Goal: Information Seeking & Learning: Check status

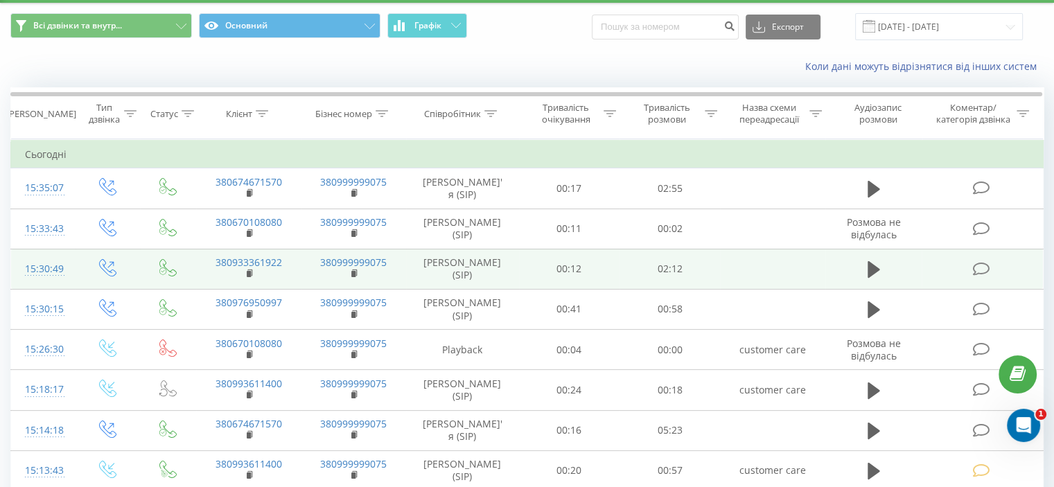
scroll to position [69, 0]
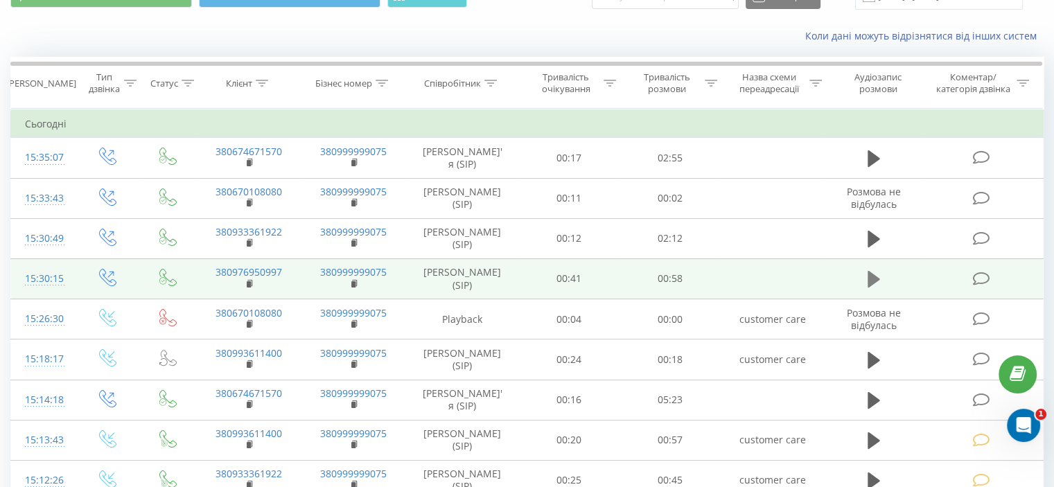
click at [876, 274] on icon at bounding box center [874, 279] width 12 height 19
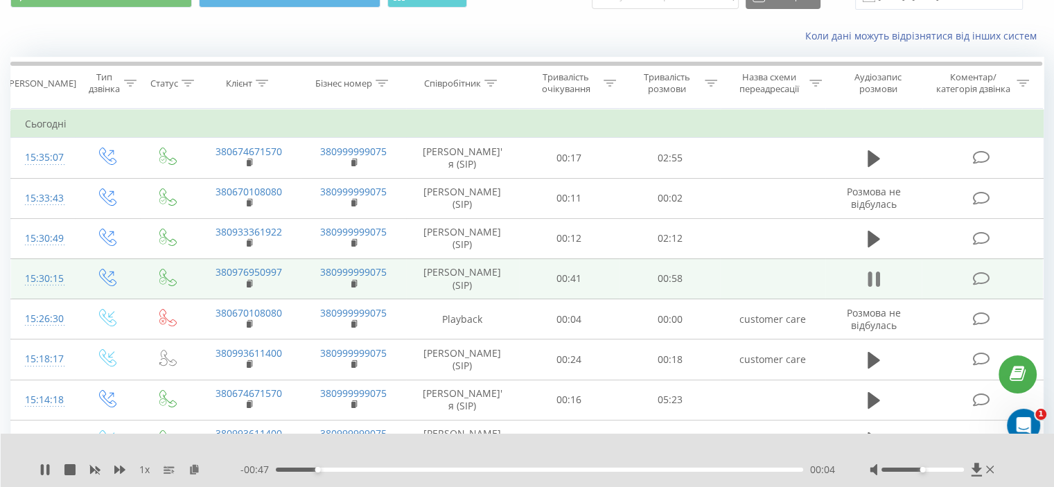
click at [874, 272] on icon at bounding box center [874, 279] width 12 height 19
click at [980, 272] on icon at bounding box center [981, 279] width 17 height 15
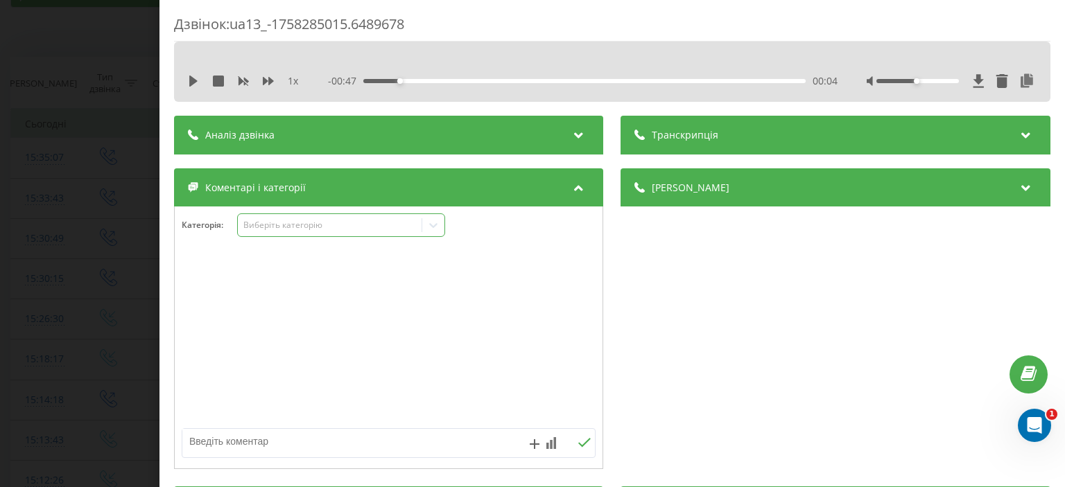
click at [431, 233] on div at bounding box center [433, 225] width 22 height 22
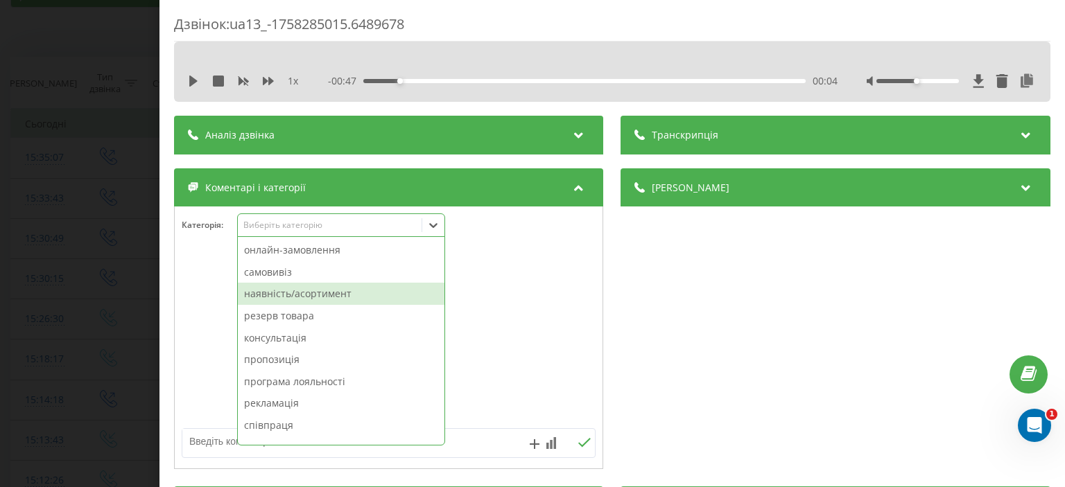
click at [309, 302] on div "наявність/асортимент" at bounding box center [341, 294] width 207 height 22
click at [308, 298] on div "резерв товара" at bounding box center [341, 294] width 207 height 22
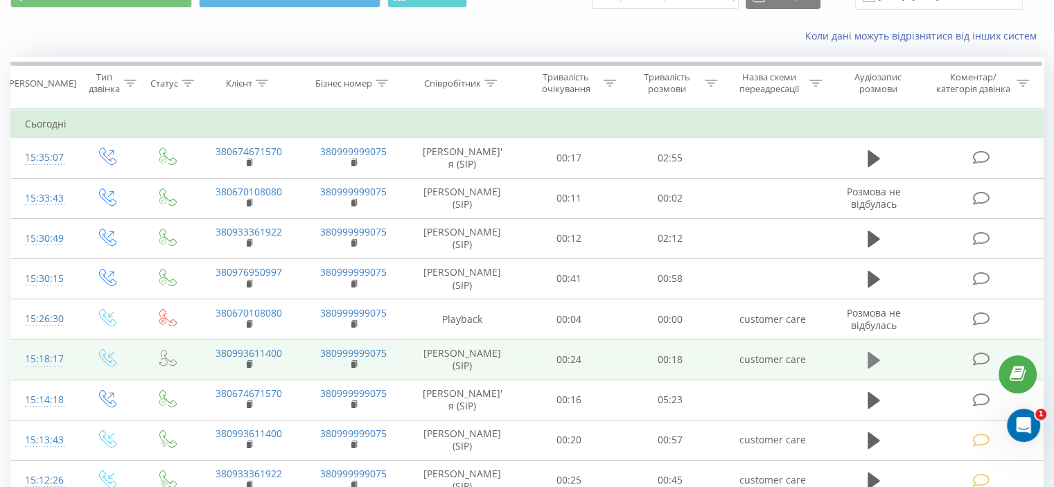
click at [869, 360] on icon at bounding box center [874, 360] width 12 height 17
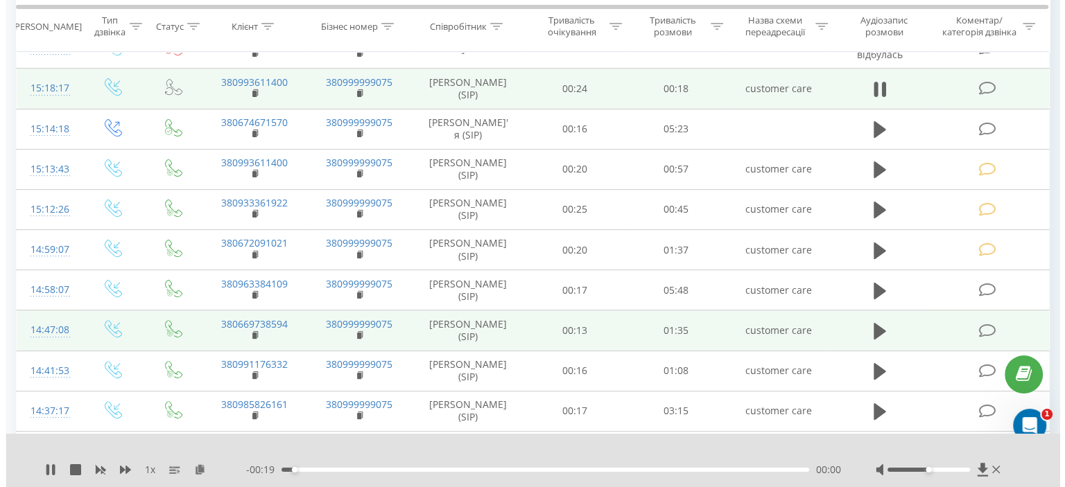
scroll to position [347, 0]
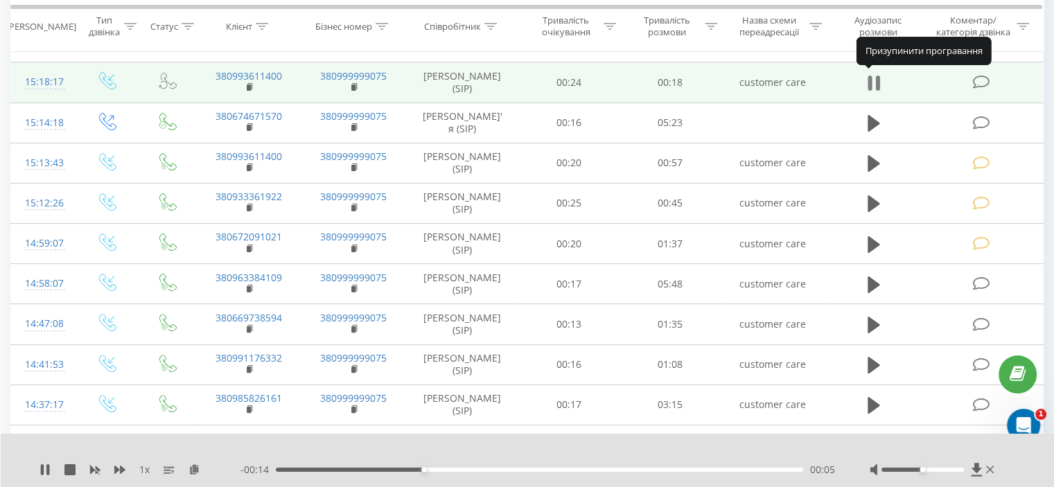
click at [871, 76] on icon at bounding box center [870, 83] width 4 height 15
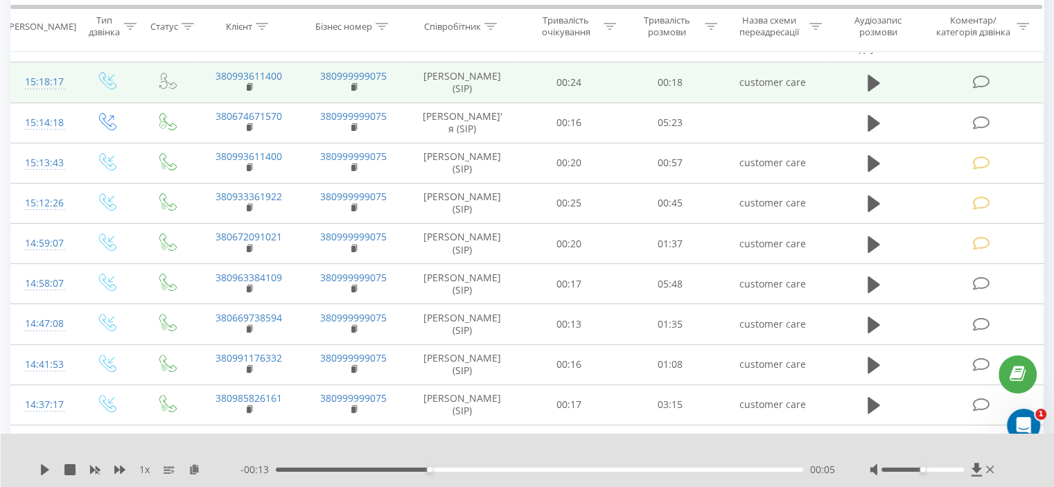
click at [980, 77] on icon at bounding box center [981, 82] width 17 height 15
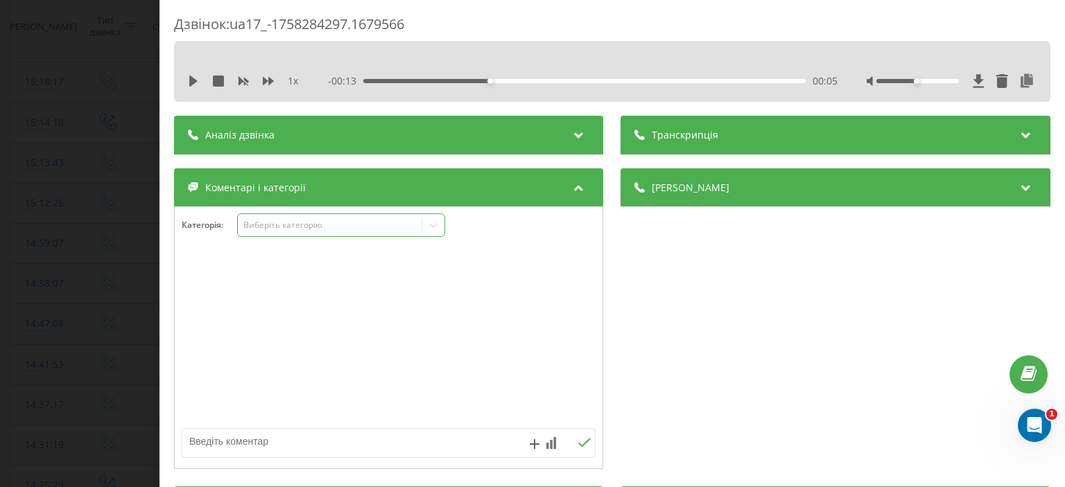
click at [439, 224] on icon at bounding box center [433, 225] width 14 height 14
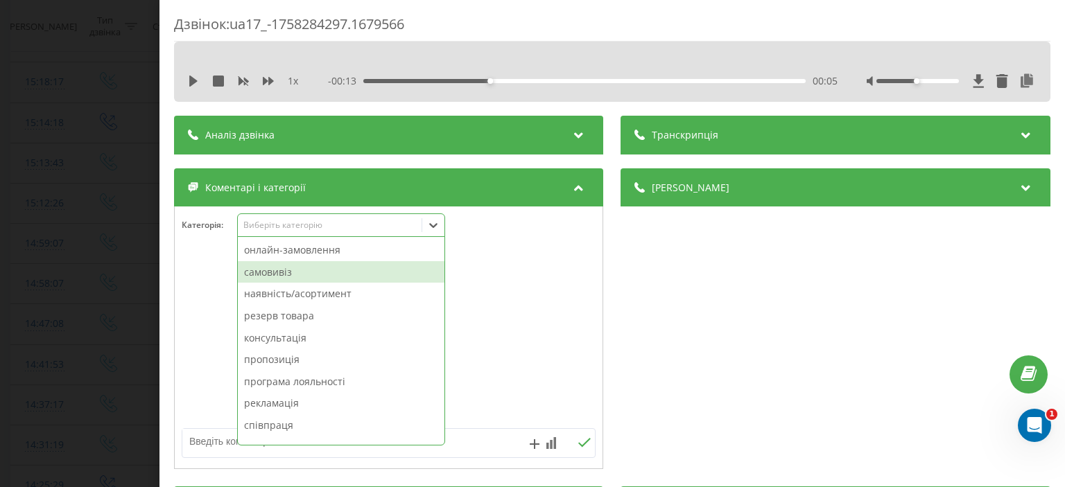
click at [300, 274] on div "самовивіз" at bounding box center [341, 272] width 207 height 22
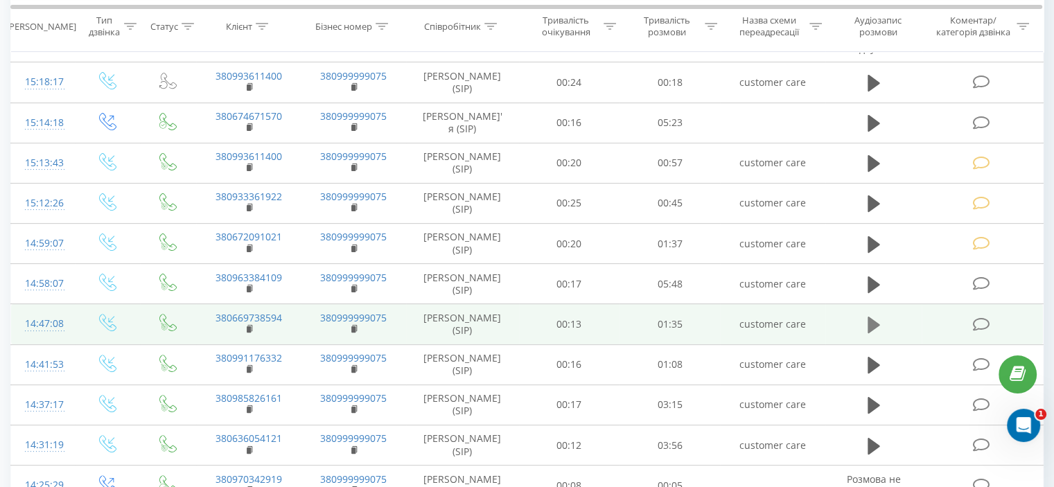
click at [876, 324] on icon at bounding box center [874, 325] width 12 height 17
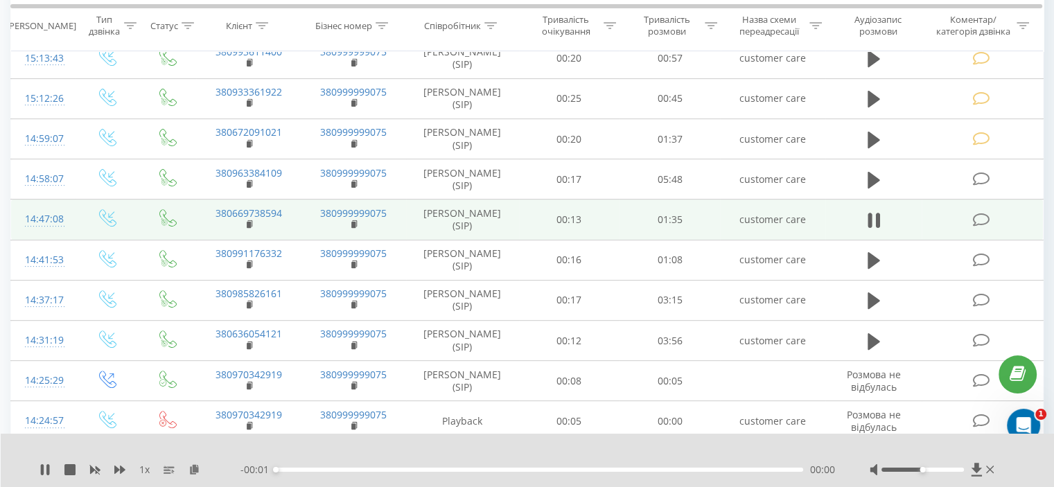
scroll to position [485, 0]
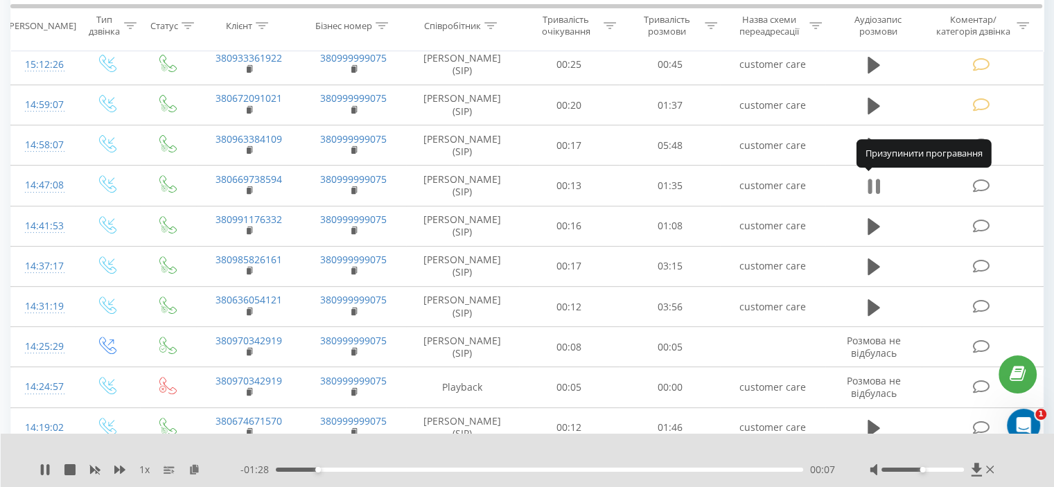
click at [872, 178] on icon at bounding box center [874, 186] width 12 height 19
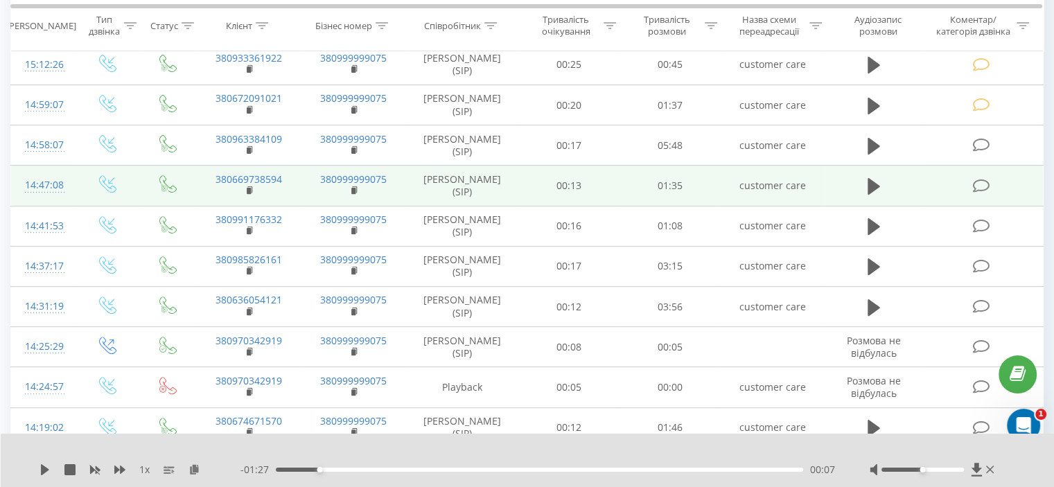
click at [983, 182] on icon at bounding box center [981, 186] width 17 height 15
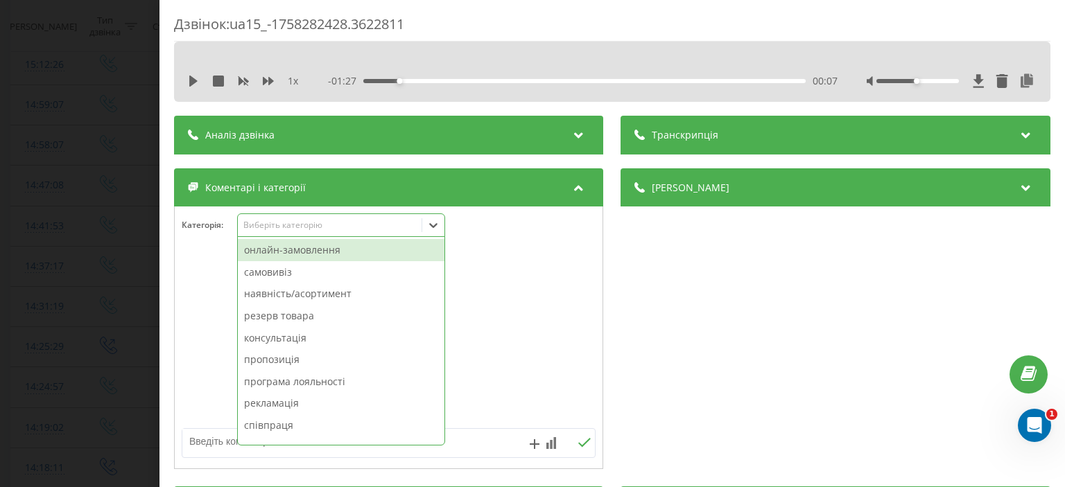
click at [435, 228] on icon at bounding box center [433, 225] width 14 height 14
click at [361, 252] on div "онлайн-замовлення" at bounding box center [341, 250] width 207 height 22
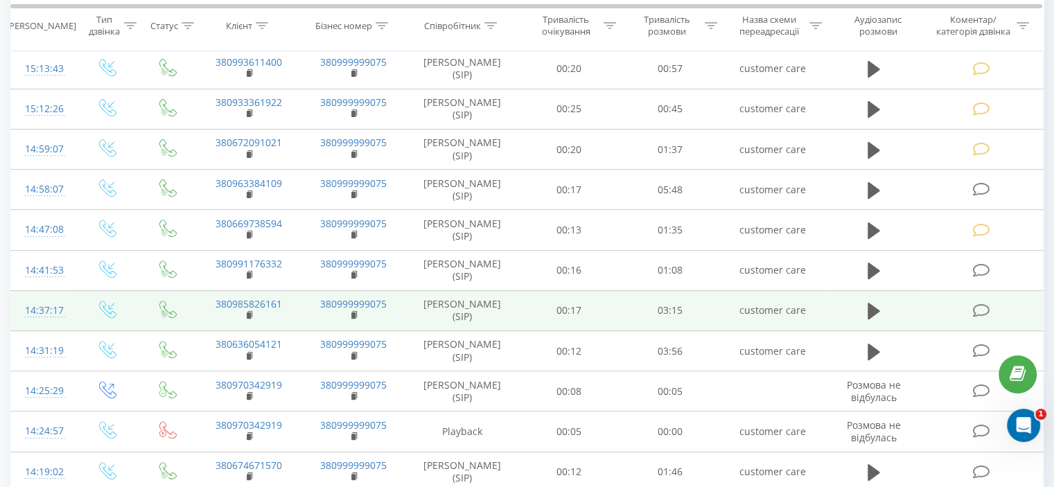
scroll to position [485, 0]
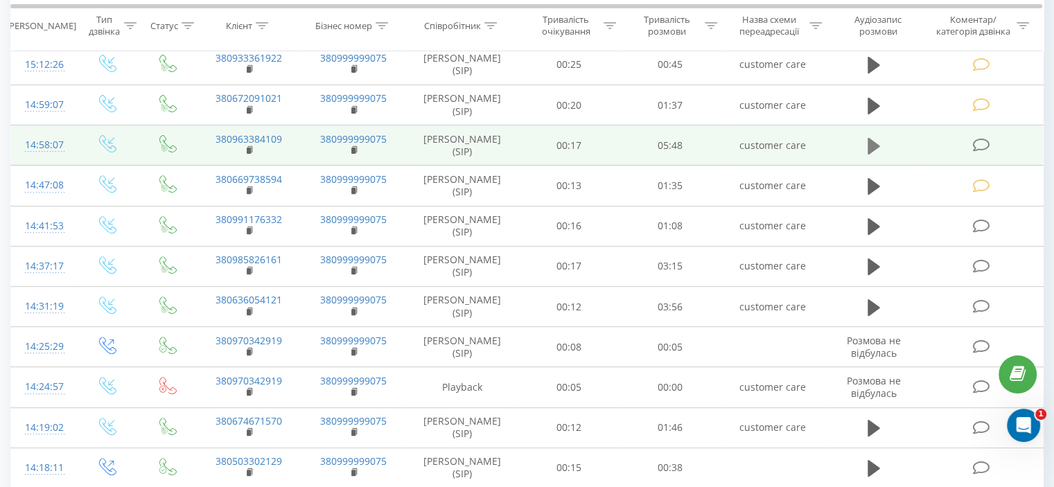
click at [871, 144] on icon at bounding box center [874, 146] width 12 height 17
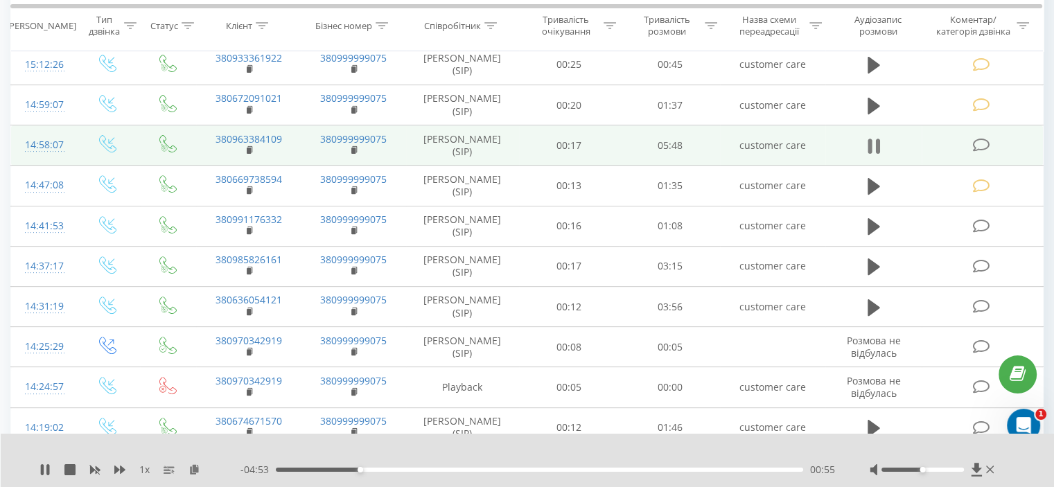
click at [873, 138] on icon at bounding box center [874, 146] width 12 height 19
click at [987, 141] on icon at bounding box center [981, 145] width 17 height 15
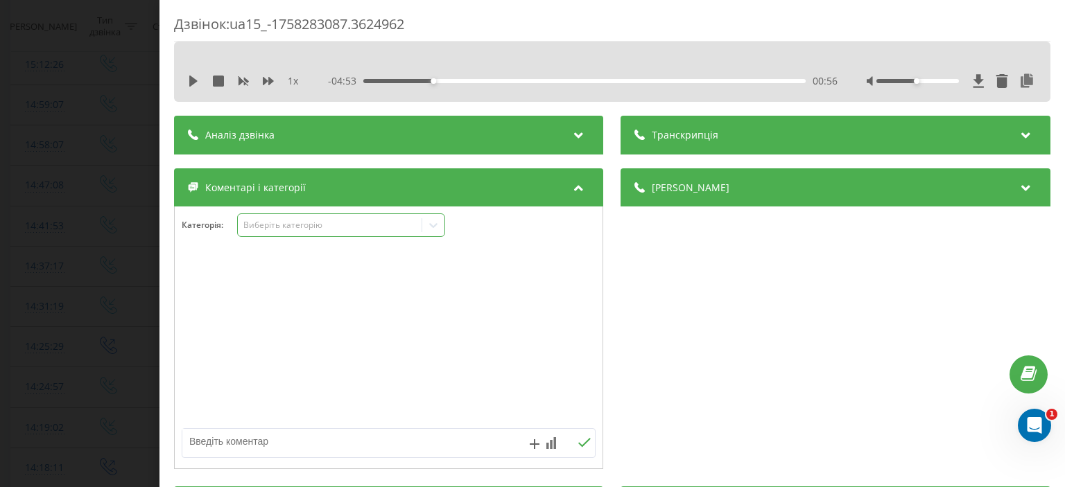
click at [430, 228] on icon at bounding box center [433, 225] width 14 height 14
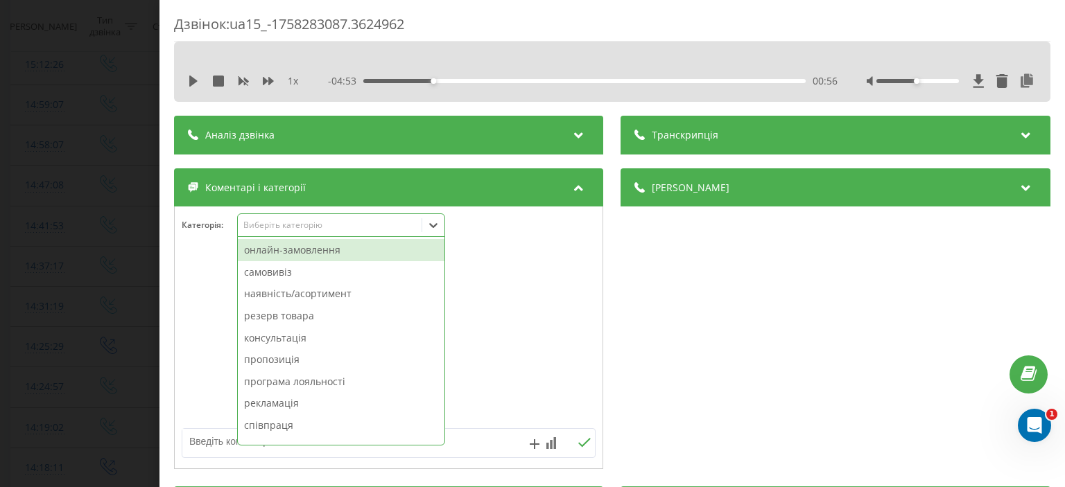
click at [347, 252] on div "онлайн-замовлення" at bounding box center [341, 250] width 207 height 22
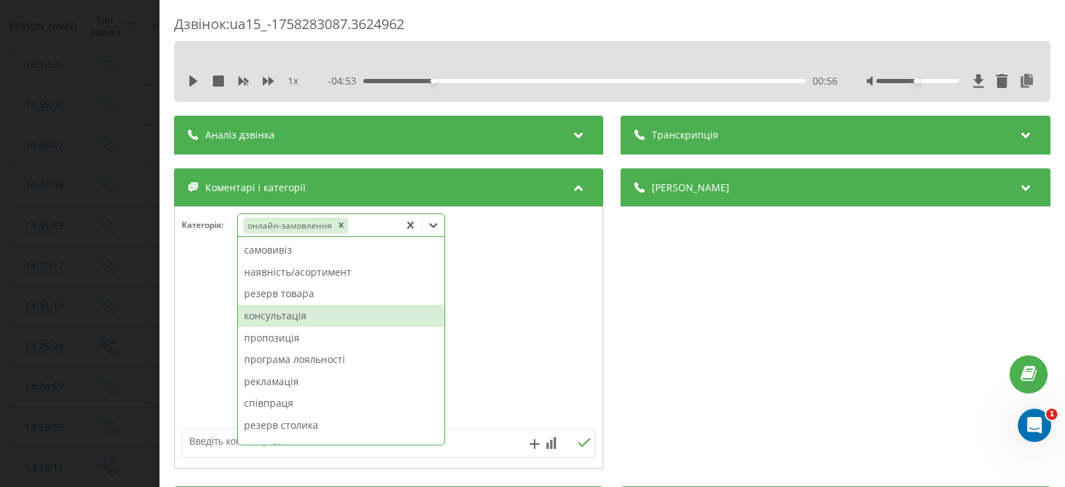
click at [313, 317] on div "консультація" at bounding box center [341, 316] width 207 height 22
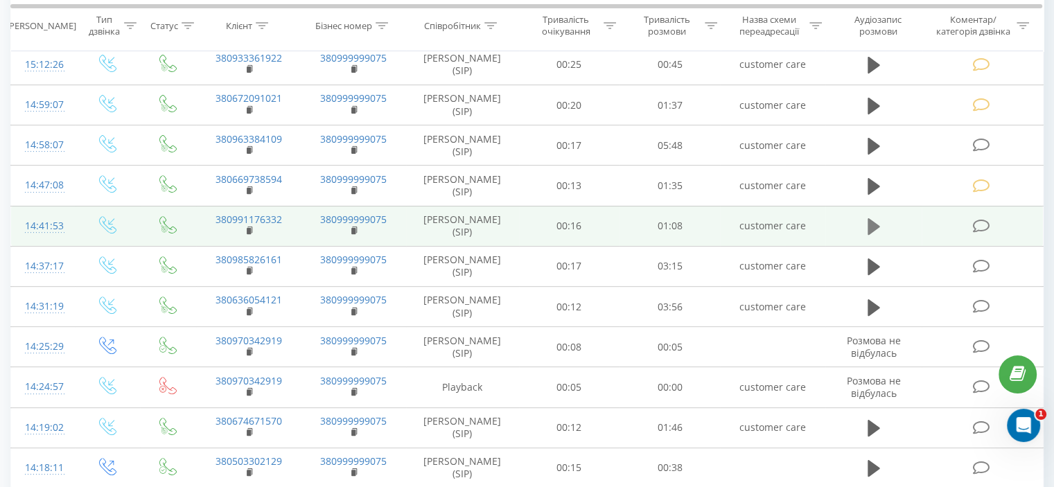
click at [876, 218] on icon at bounding box center [874, 226] width 12 height 19
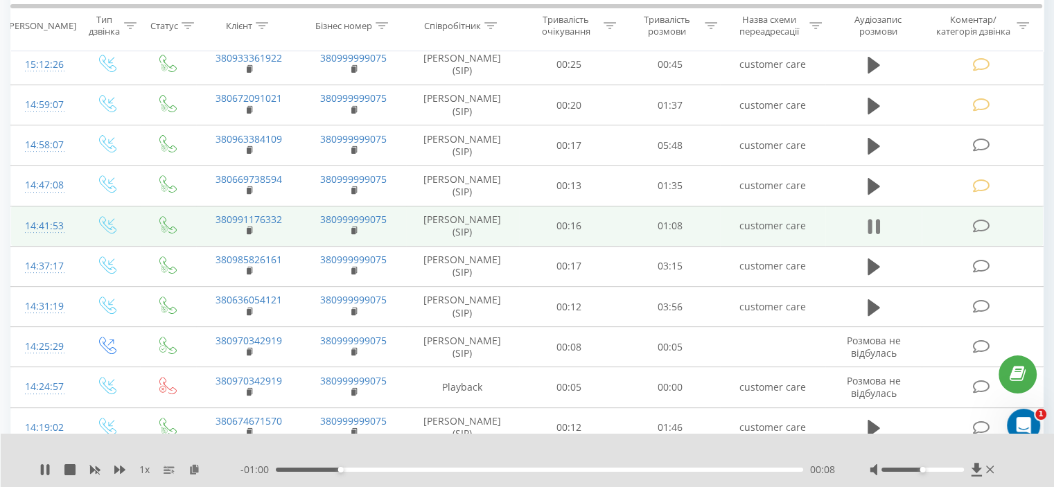
click at [873, 218] on icon at bounding box center [874, 226] width 12 height 19
click at [977, 221] on icon at bounding box center [981, 226] width 17 height 15
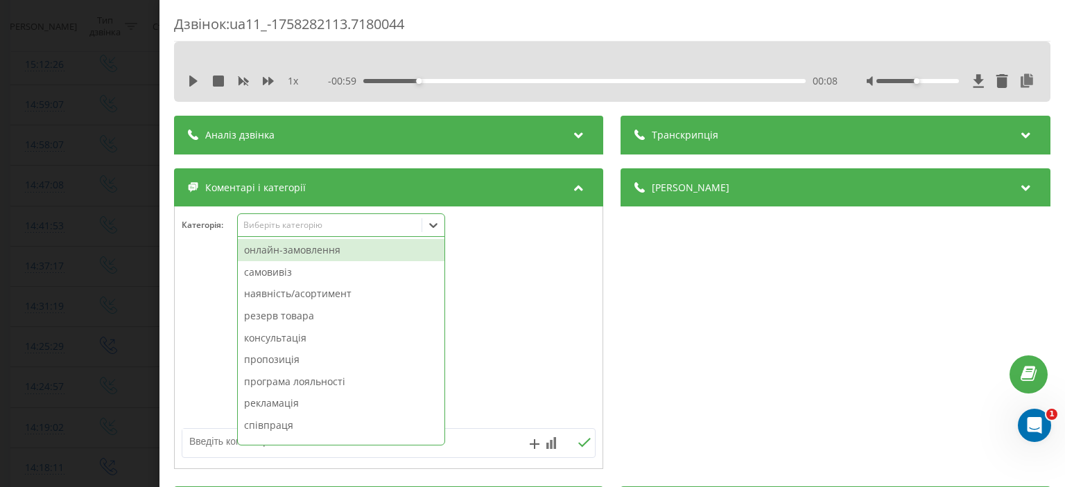
click at [429, 229] on icon at bounding box center [433, 225] width 14 height 14
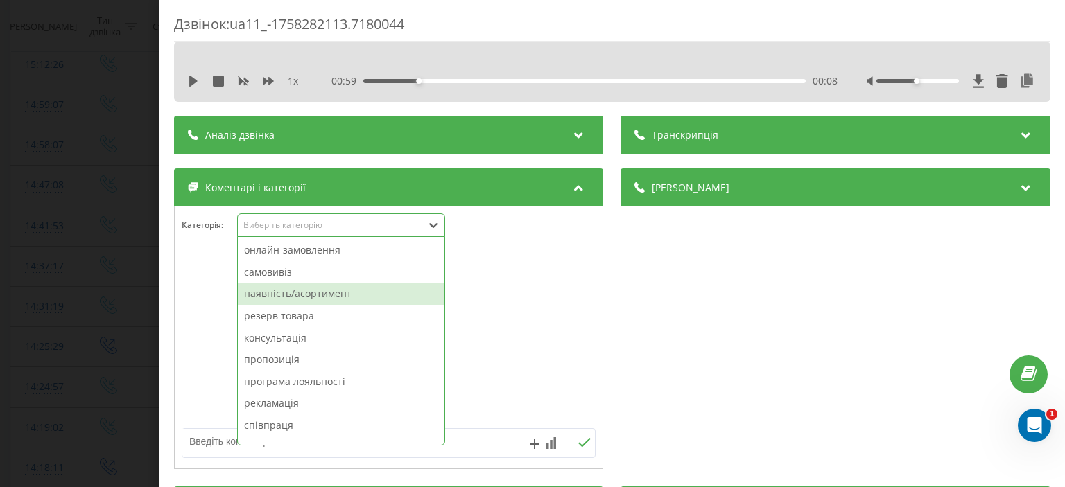
click at [343, 290] on div "наявність/асортимент" at bounding box center [341, 294] width 207 height 22
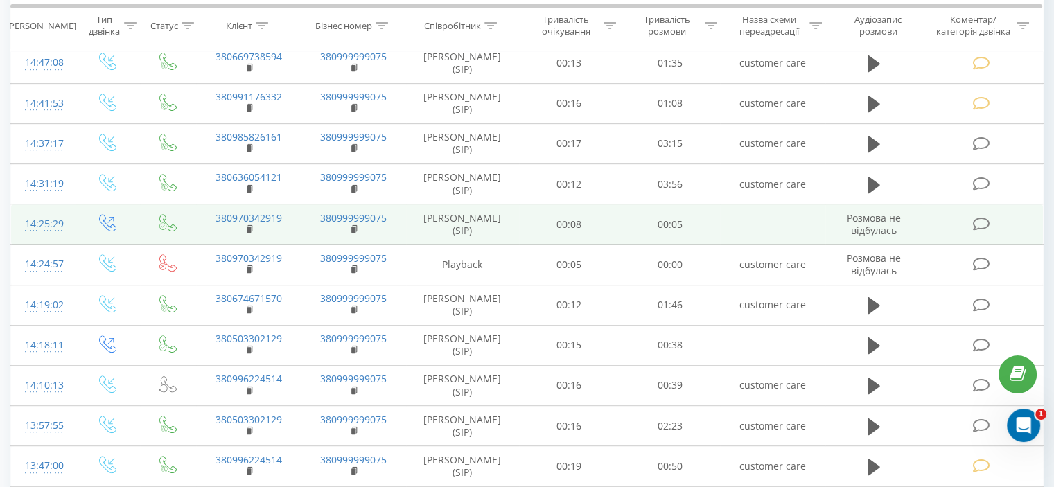
scroll to position [624, 0]
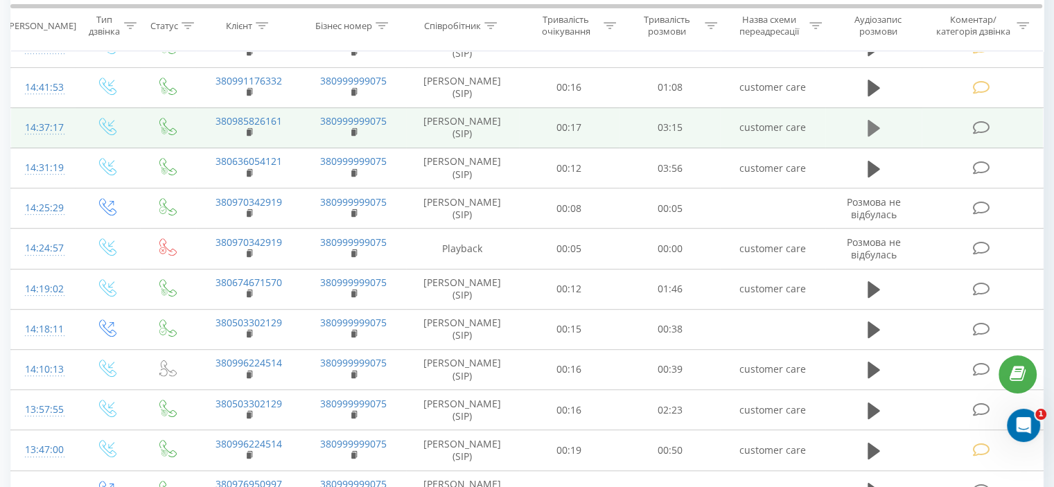
click at [874, 123] on icon at bounding box center [874, 128] width 12 height 17
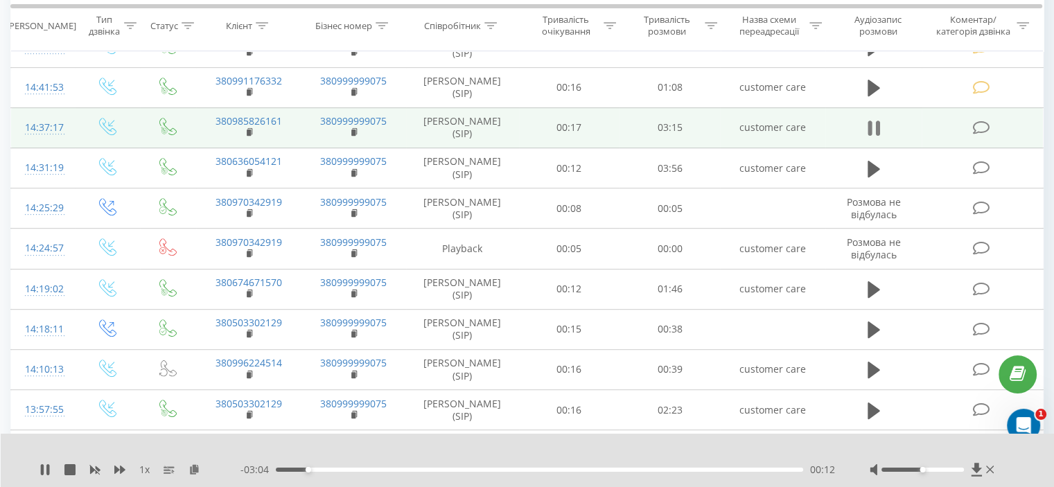
click at [873, 121] on icon at bounding box center [874, 128] width 12 height 19
click at [979, 121] on icon at bounding box center [981, 128] width 17 height 15
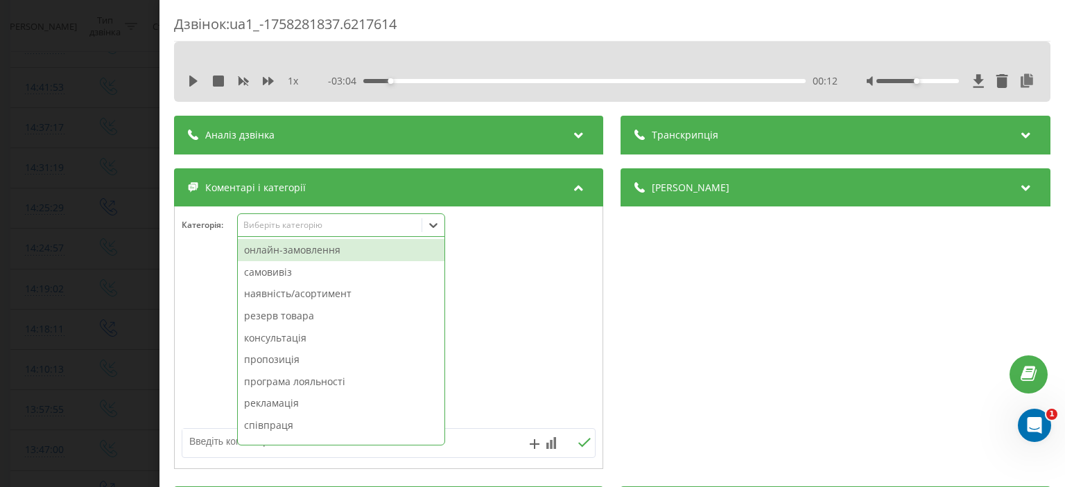
click at [432, 236] on div at bounding box center [433, 225] width 22 height 22
click at [356, 252] on div "онлайн-замовлення" at bounding box center [341, 250] width 207 height 22
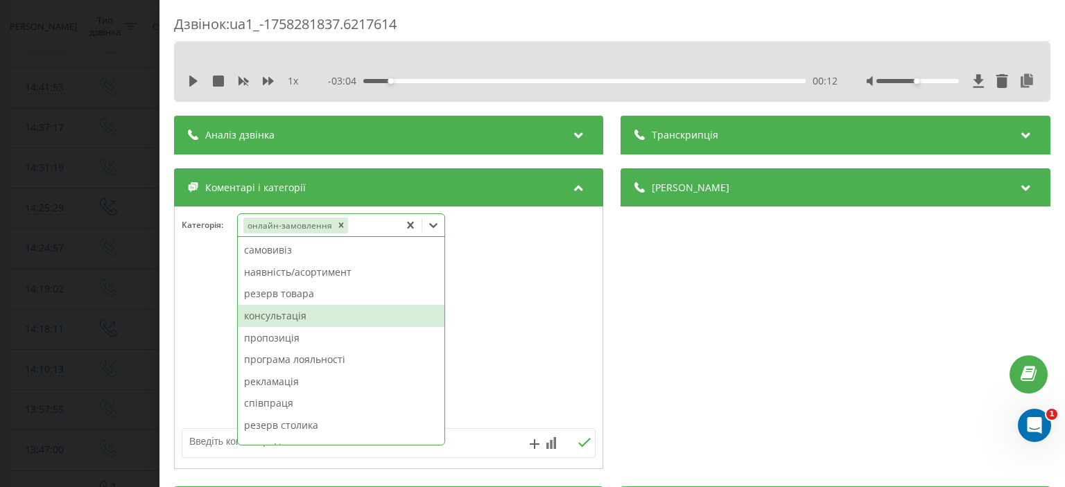
click at [283, 319] on div "консультація" at bounding box center [341, 316] width 207 height 22
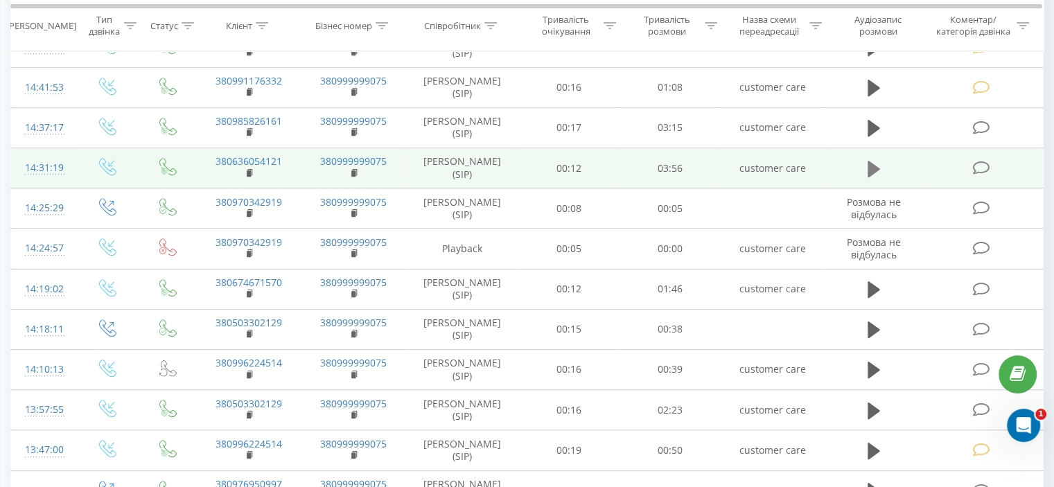
click at [871, 166] on icon at bounding box center [874, 168] width 12 height 17
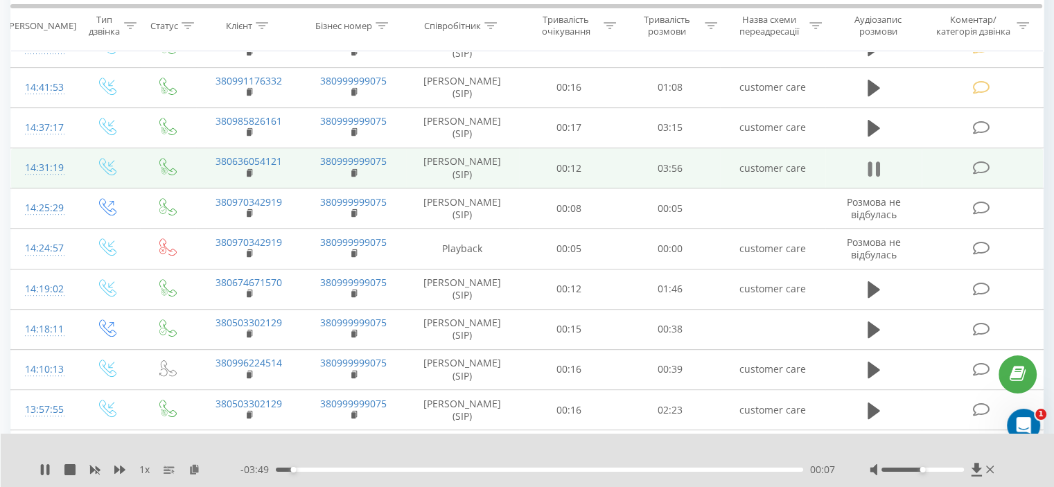
click at [873, 160] on icon at bounding box center [874, 168] width 12 height 19
click at [976, 163] on icon at bounding box center [981, 168] width 17 height 15
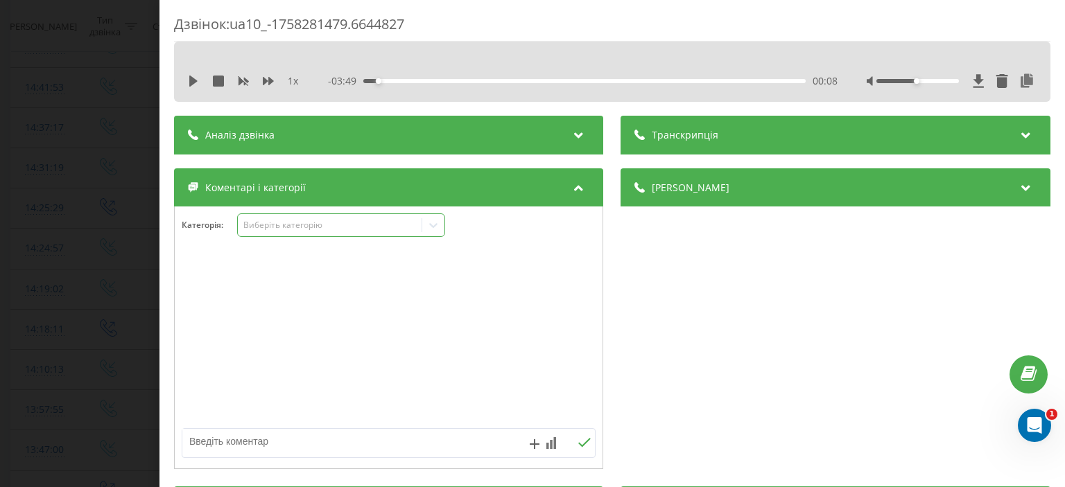
click at [427, 229] on icon at bounding box center [433, 225] width 14 height 14
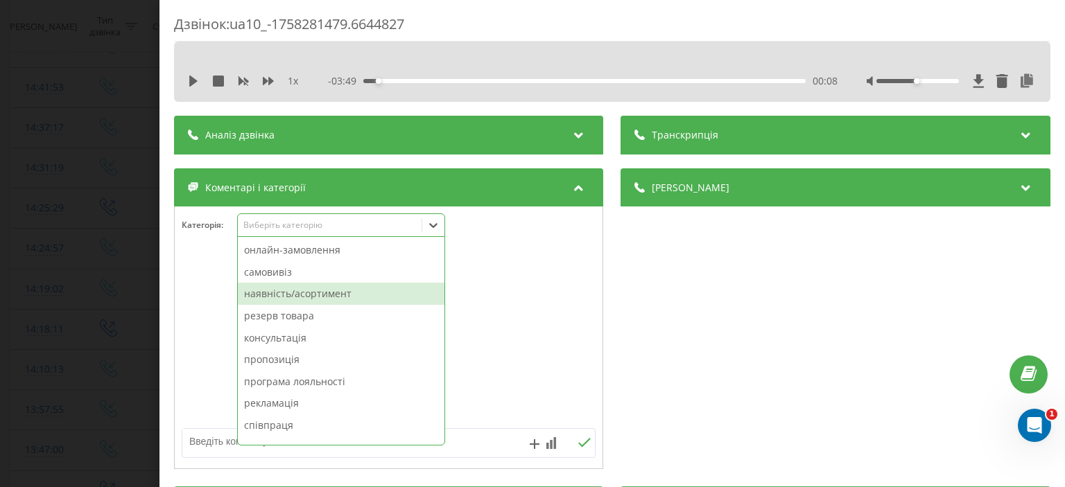
click at [327, 291] on div "наявність/асортимент" at bounding box center [341, 294] width 207 height 22
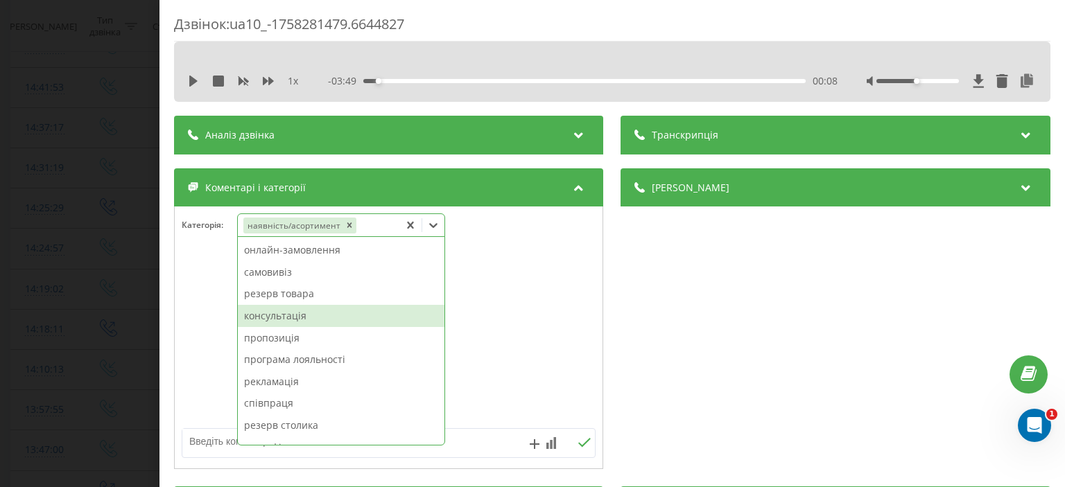
click at [317, 322] on div "консультація" at bounding box center [341, 316] width 207 height 22
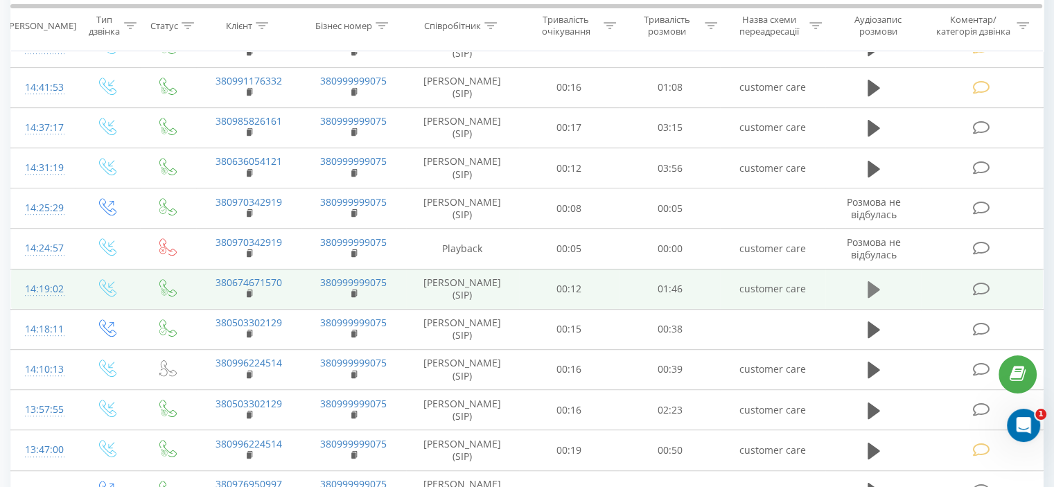
click at [871, 285] on icon at bounding box center [874, 289] width 12 height 17
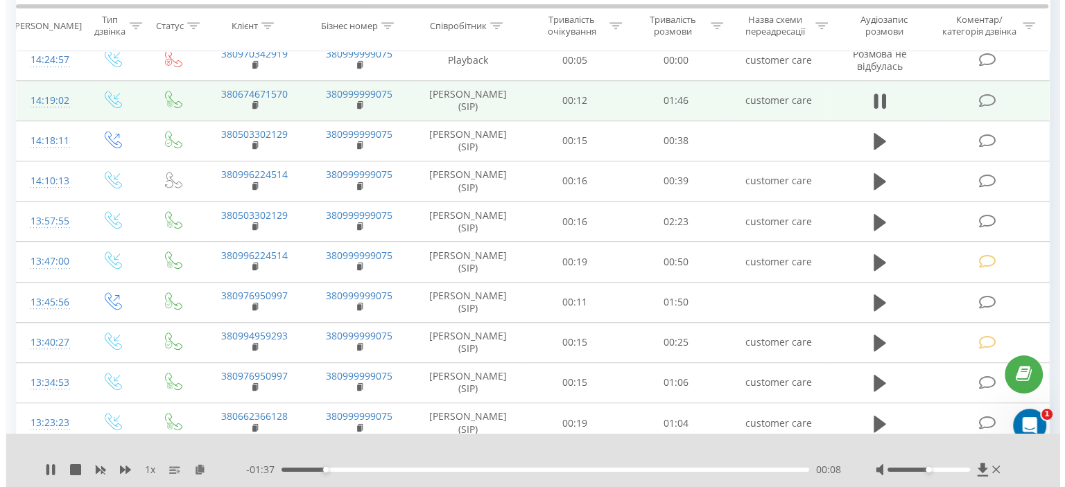
scroll to position [832, 0]
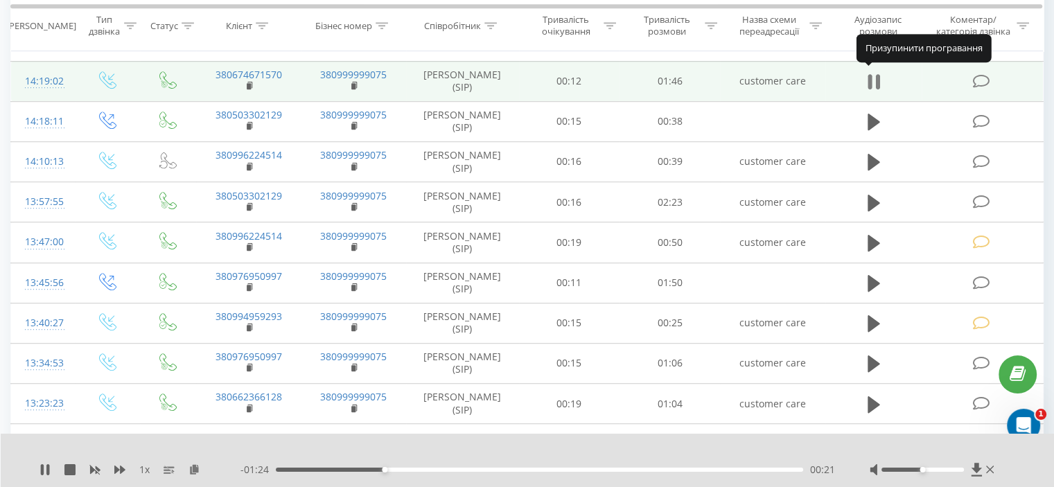
click at [873, 72] on icon at bounding box center [874, 81] width 12 height 19
click at [978, 78] on icon at bounding box center [981, 81] width 17 height 15
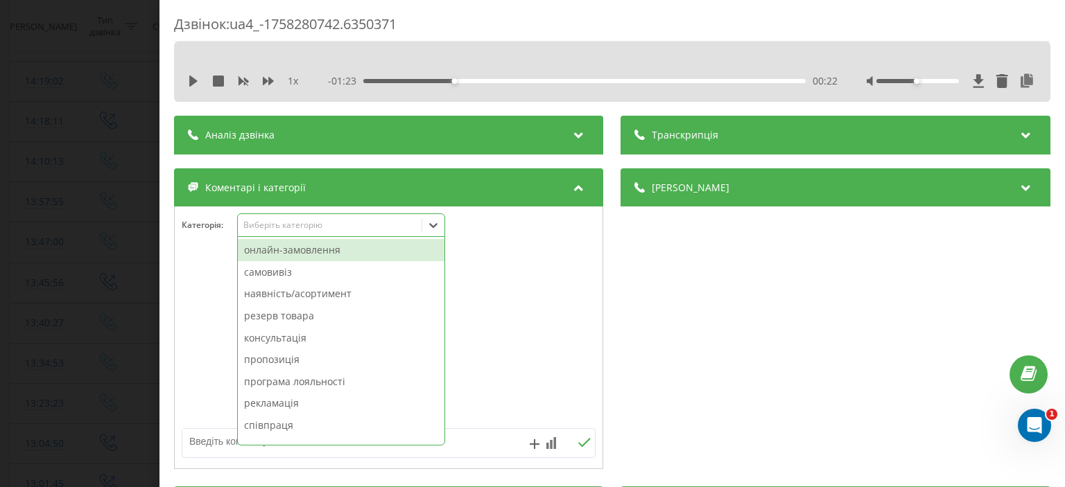
click at [433, 223] on icon at bounding box center [433, 225] width 14 height 14
click at [311, 252] on div "онлайн-замовлення" at bounding box center [341, 250] width 207 height 22
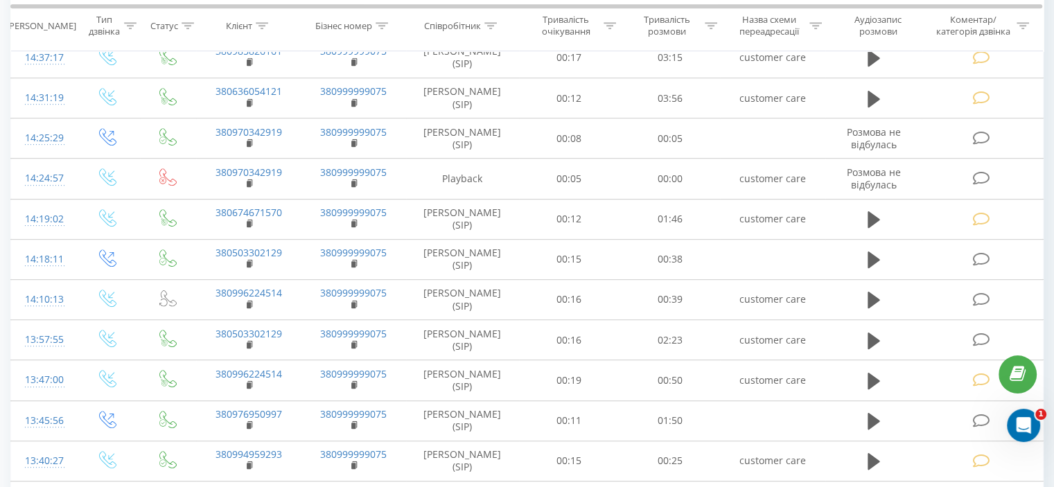
scroll to position [762, 0]
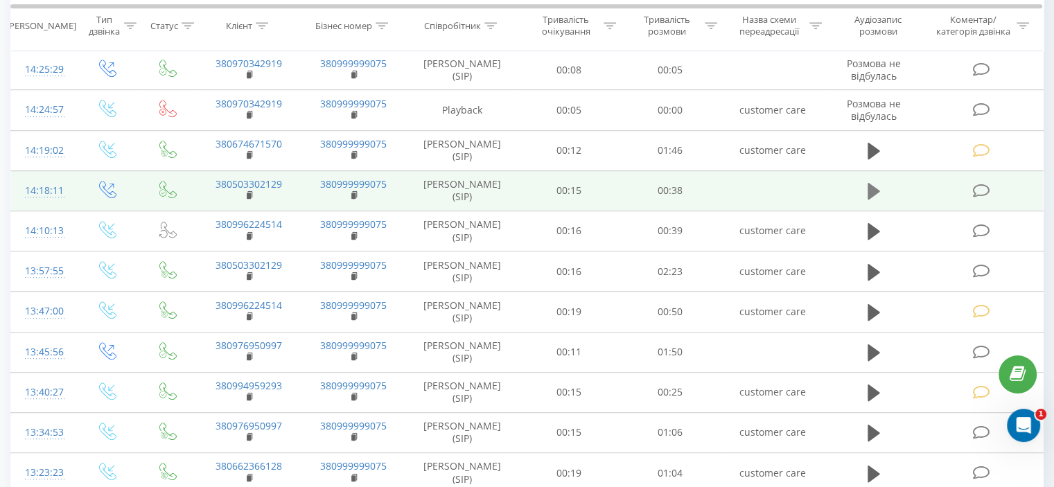
click at [873, 183] on icon at bounding box center [874, 191] width 12 height 19
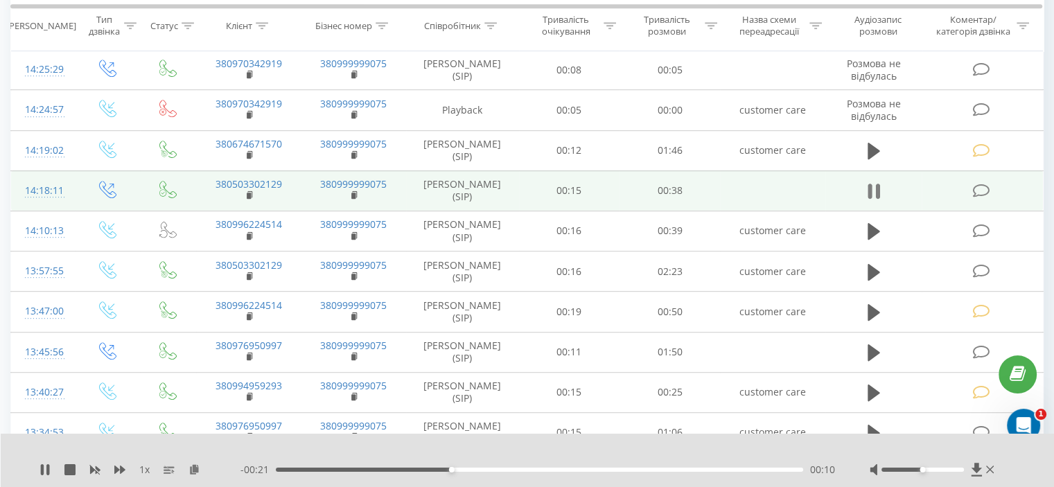
click at [873, 183] on icon at bounding box center [874, 191] width 12 height 19
click at [986, 184] on icon at bounding box center [981, 191] width 17 height 15
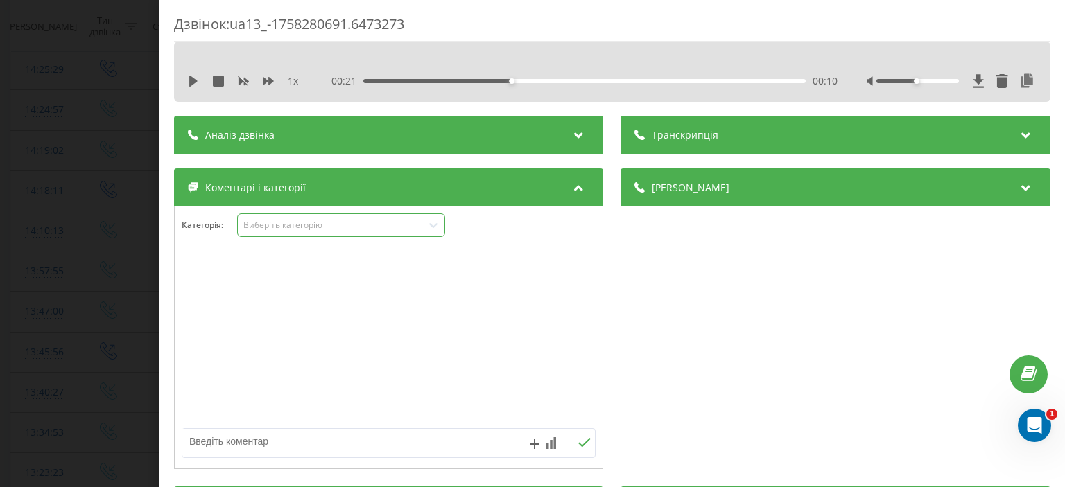
click at [438, 226] on icon at bounding box center [433, 225] width 14 height 14
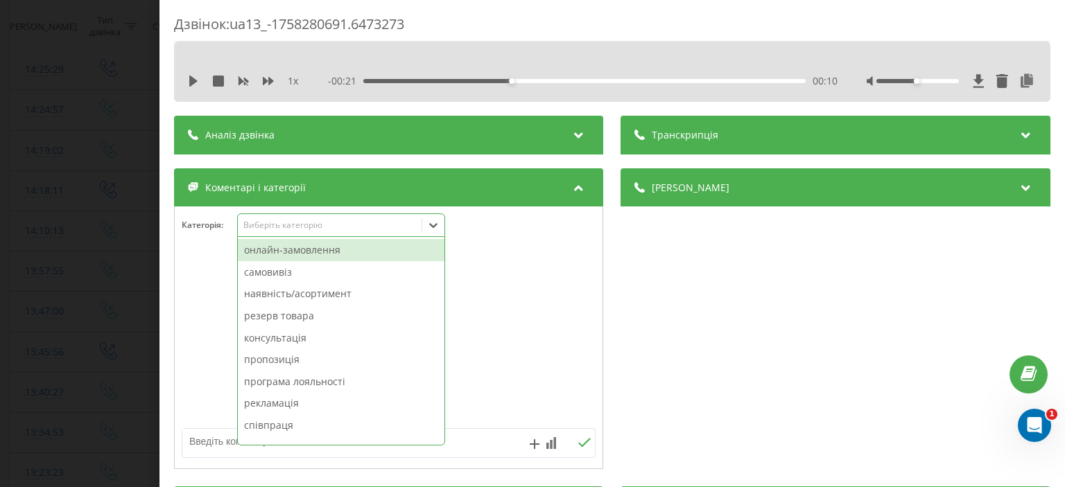
click at [333, 249] on div "онлайн-замовлення" at bounding box center [341, 250] width 207 height 22
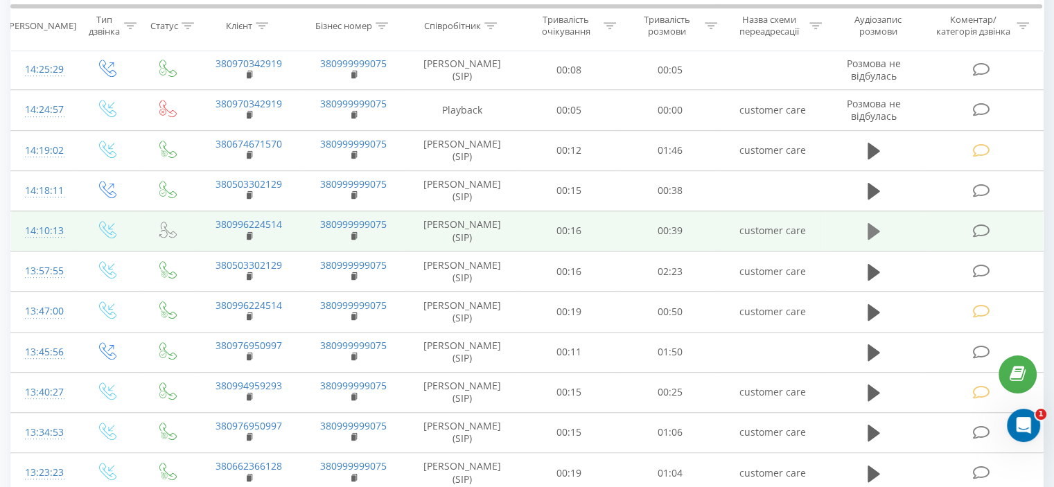
click at [868, 228] on icon at bounding box center [874, 231] width 12 height 17
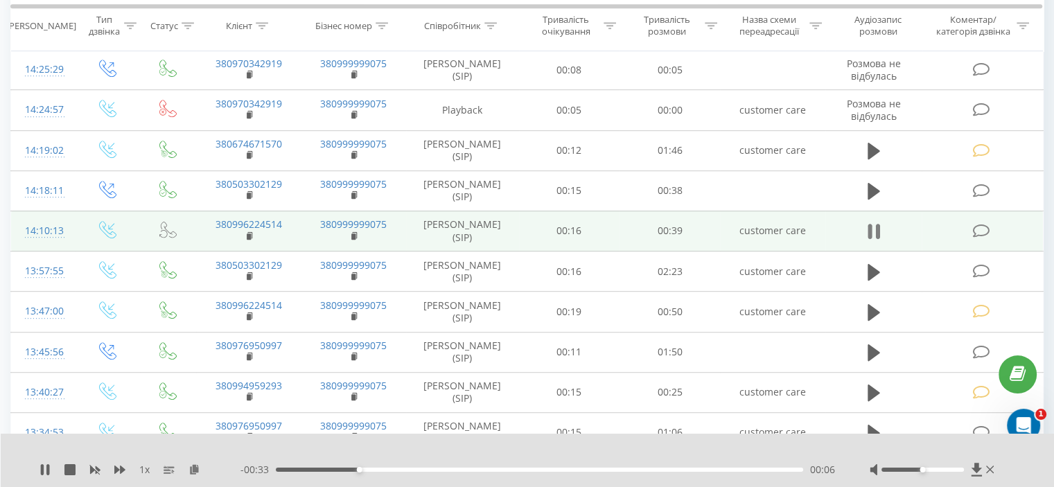
click at [873, 223] on icon at bounding box center [874, 231] width 12 height 19
click at [970, 224] on td at bounding box center [982, 231] width 121 height 40
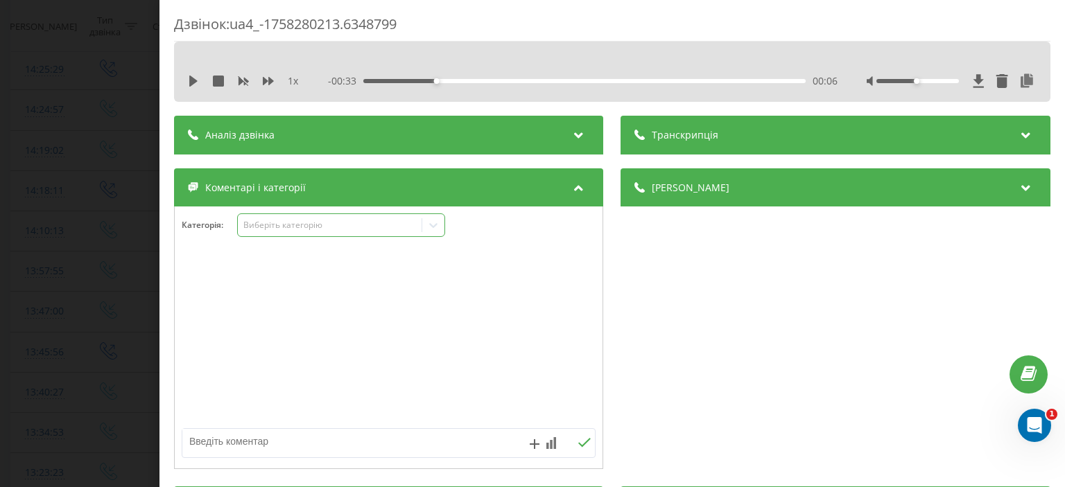
click at [433, 232] on div at bounding box center [433, 225] width 22 height 22
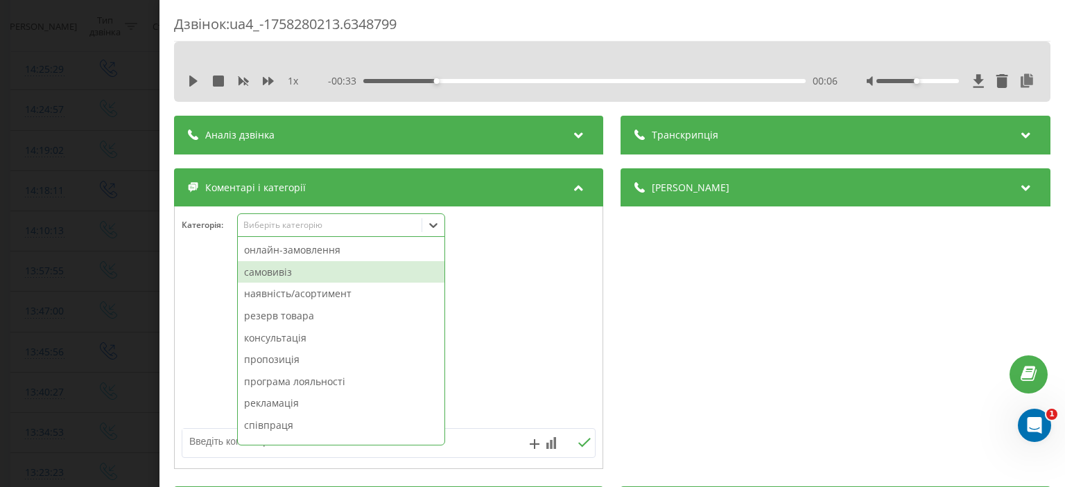
click at [312, 274] on div "самовивіз" at bounding box center [341, 272] width 207 height 22
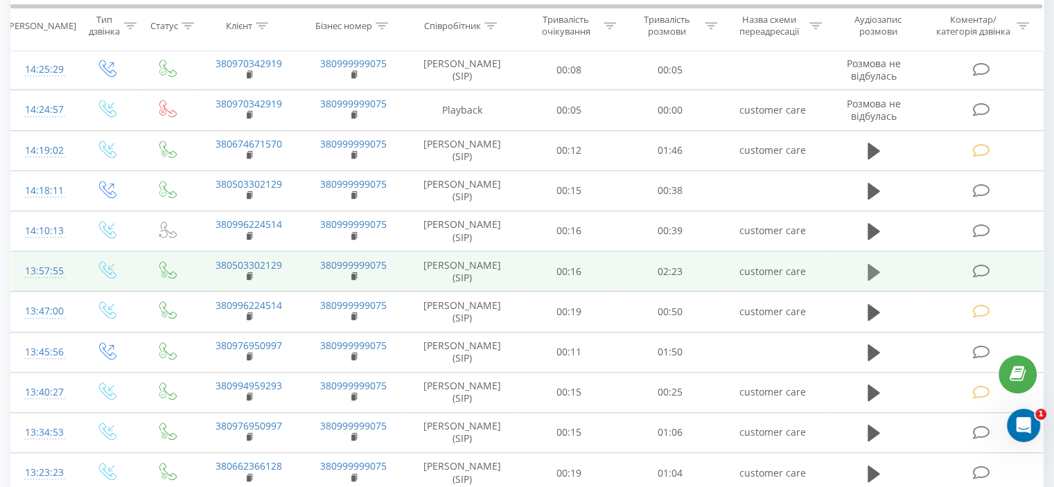
click at [871, 264] on icon at bounding box center [874, 271] width 12 height 17
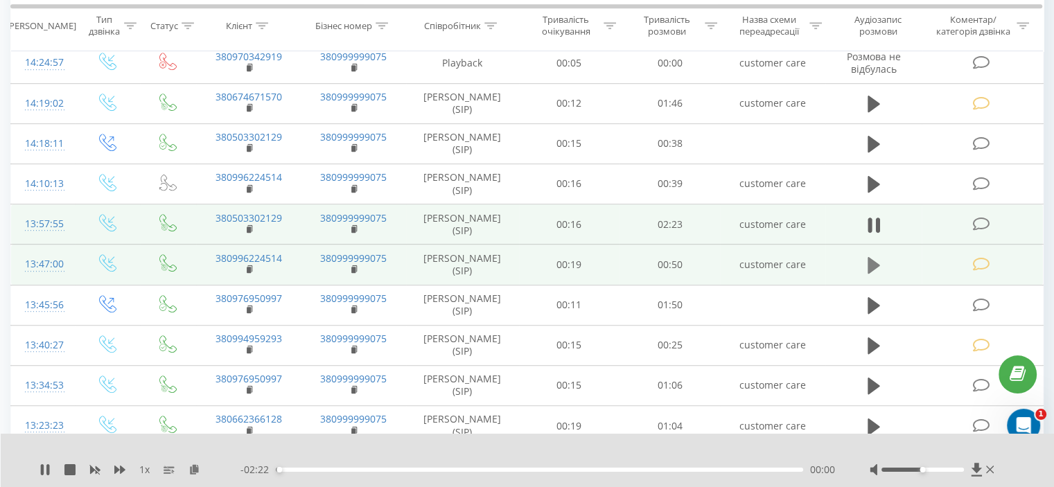
scroll to position [832, 0]
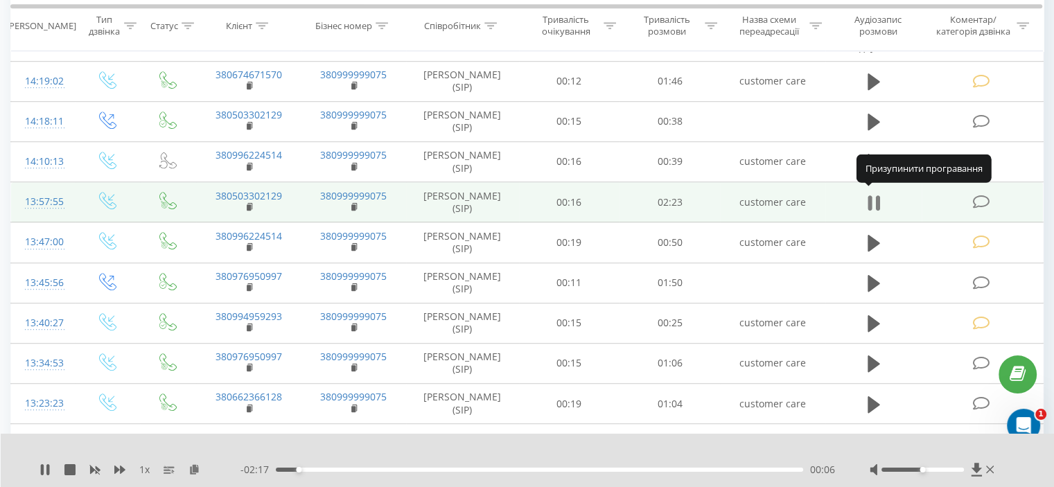
click at [872, 193] on icon at bounding box center [874, 202] width 12 height 19
click at [995, 197] on td at bounding box center [982, 202] width 121 height 40
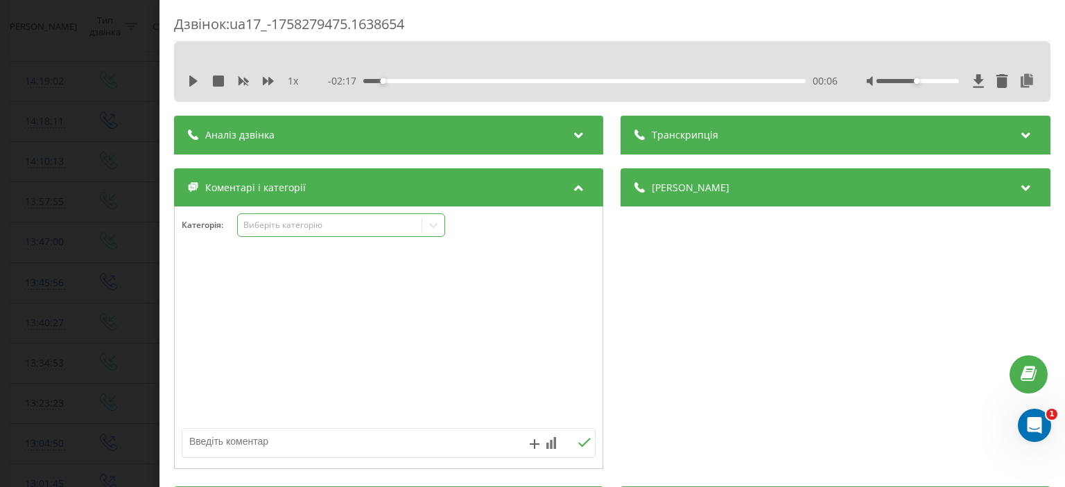
click at [431, 232] on icon at bounding box center [433, 225] width 14 height 14
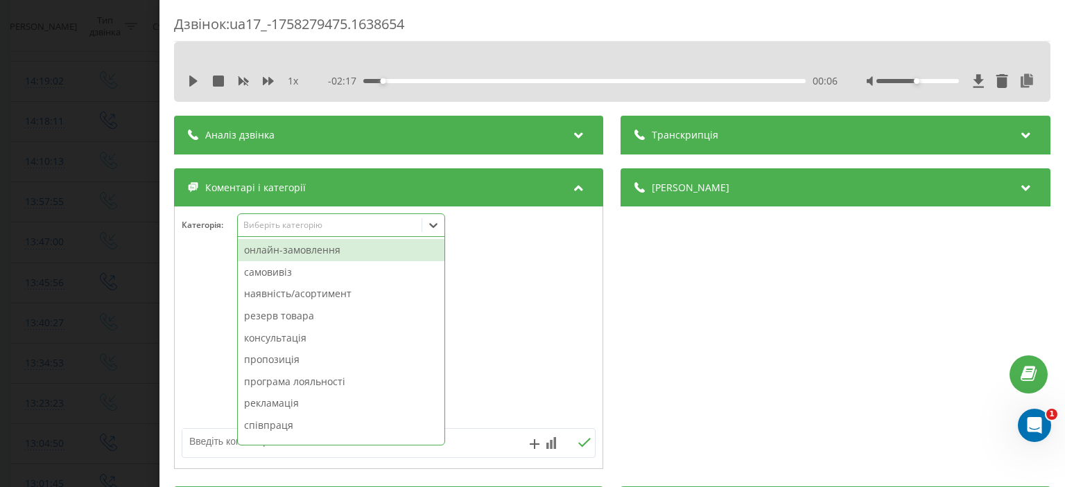
click at [300, 253] on div "онлайн-замовлення" at bounding box center [341, 250] width 207 height 22
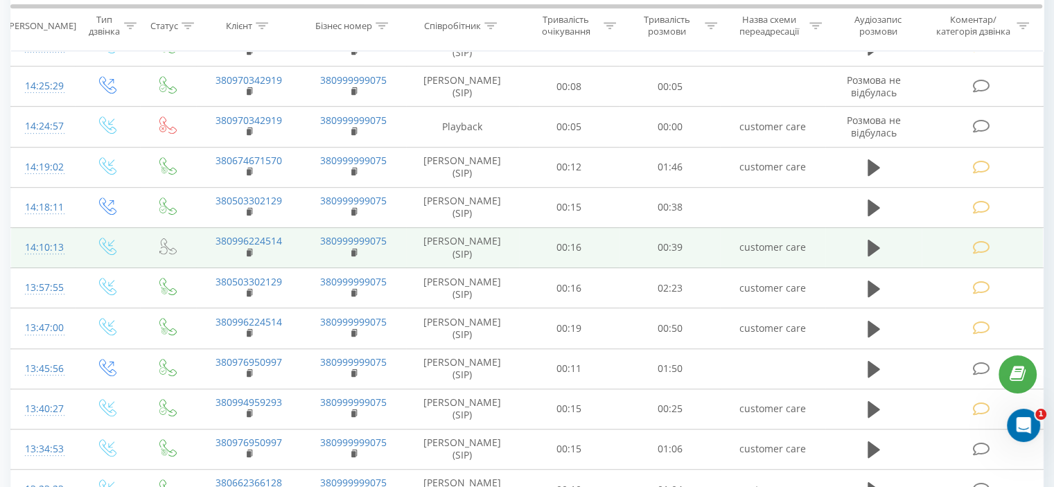
scroll to position [762, 0]
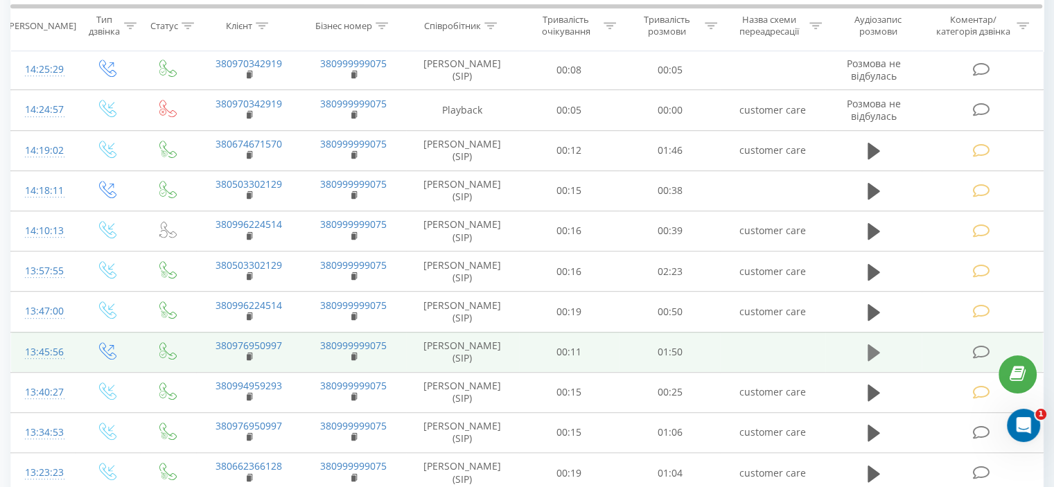
click at [871, 348] on icon at bounding box center [874, 353] width 12 height 17
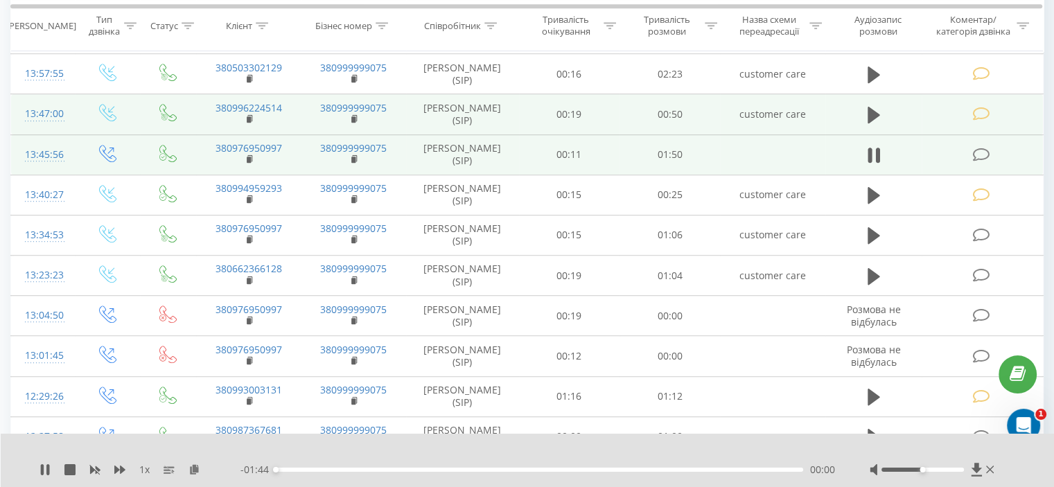
scroll to position [970, 0]
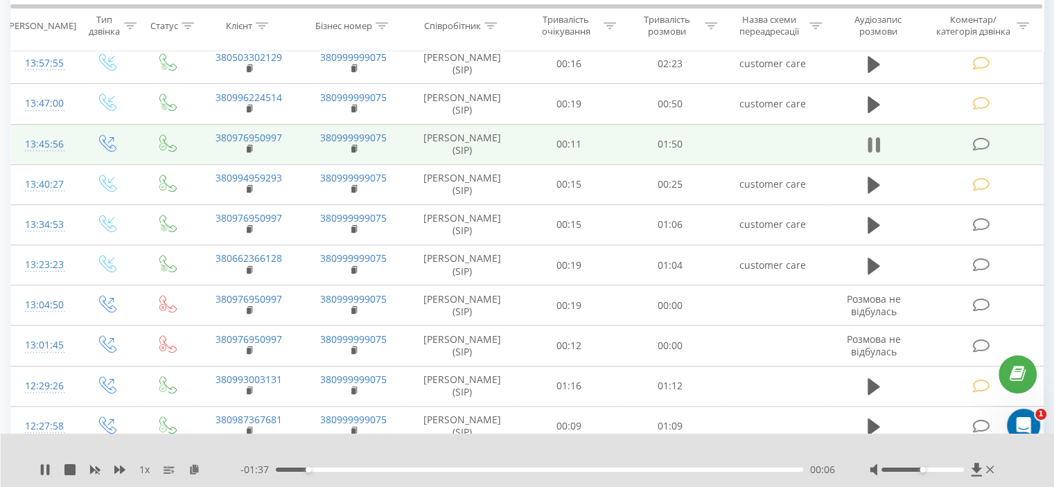
click at [871, 139] on icon at bounding box center [870, 144] width 4 height 15
click at [977, 137] on icon at bounding box center [981, 144] width 17 height 15
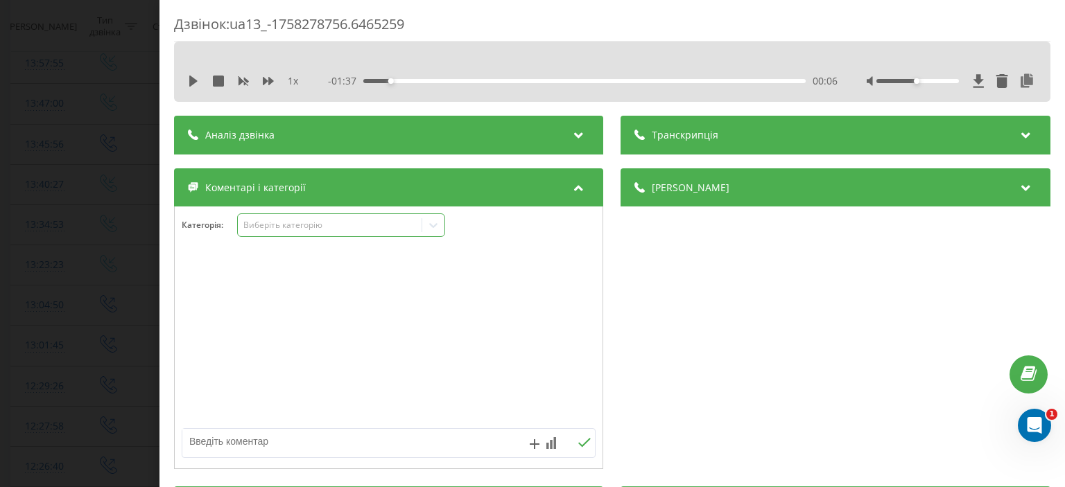
click at [433, 226] on icon at bounding box center [434, 225] width 8 height 5
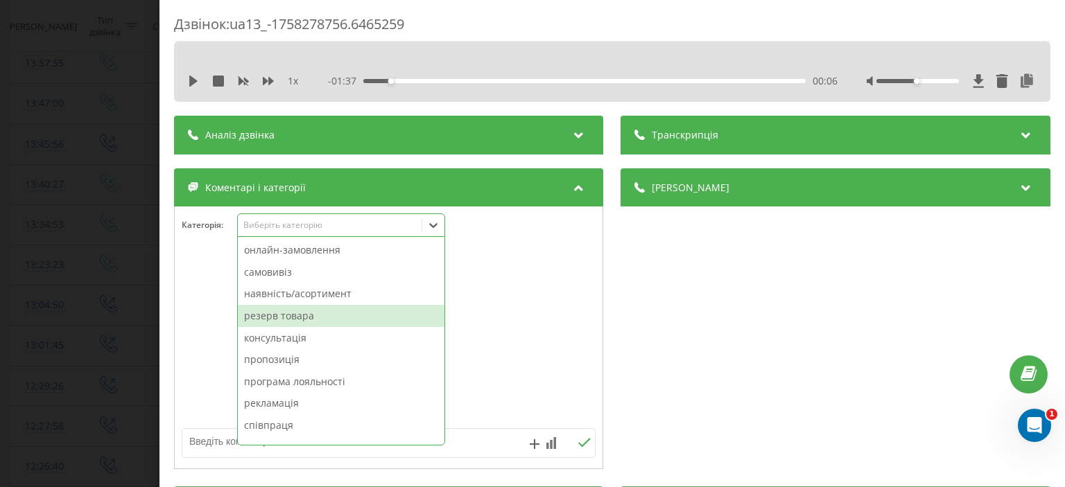
click at [286, 318] on div "резерв товара" at bounding box center [341, 316] width 207 height 22
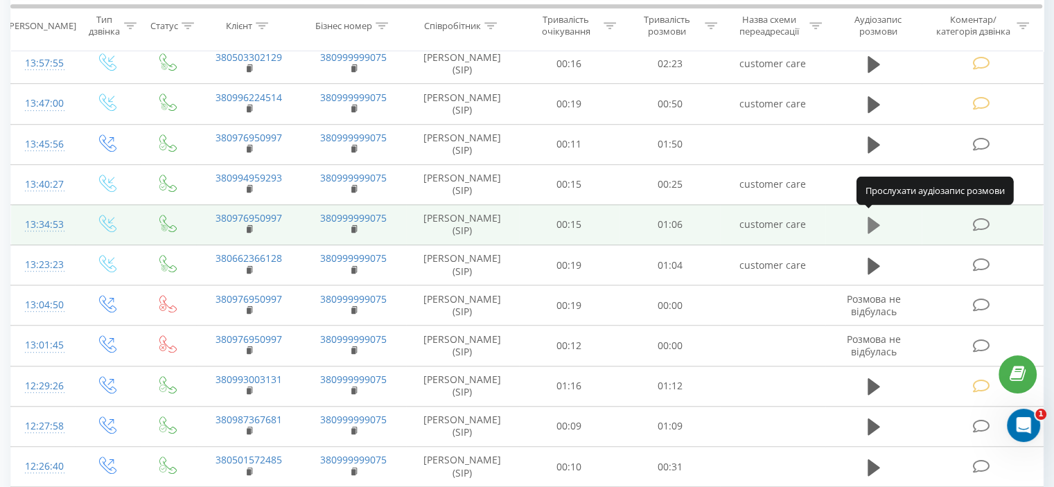
click at [873, 218] on icon at bounding box center [874, 225] width 12 height 17
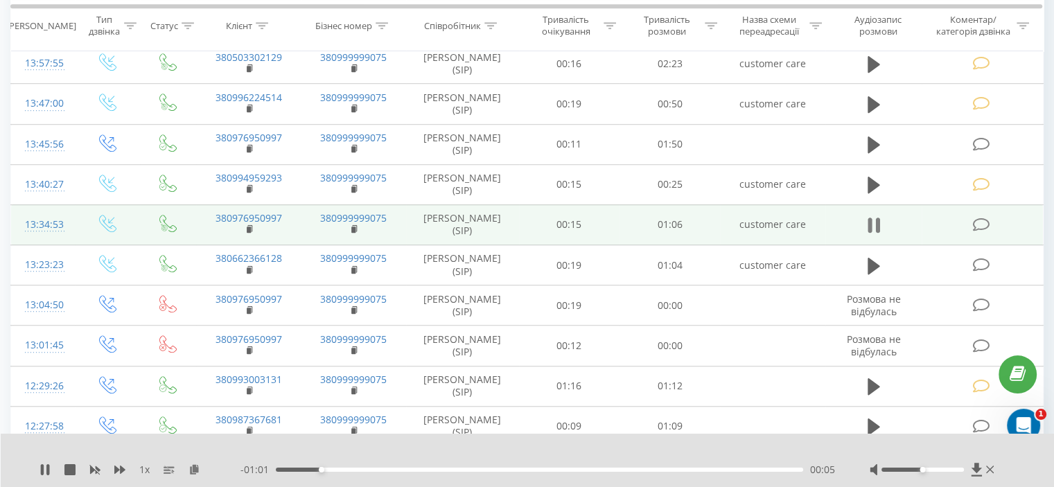
click at [872, 216] on icon at bounding box center [874, 225] width 12 height 19
click at [983, 218] on icon at bounding box center [981, 225] width 17 height 15
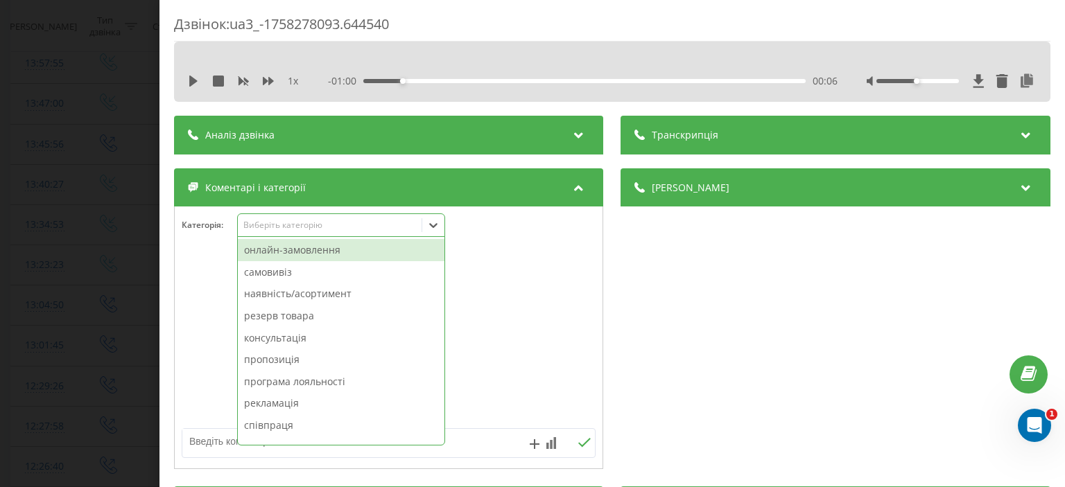
click at [427, 236] on div "15 results available. Use Up and Down to choose options, press Enter to select …" at bounding box center [341, 225] width 208 height 24
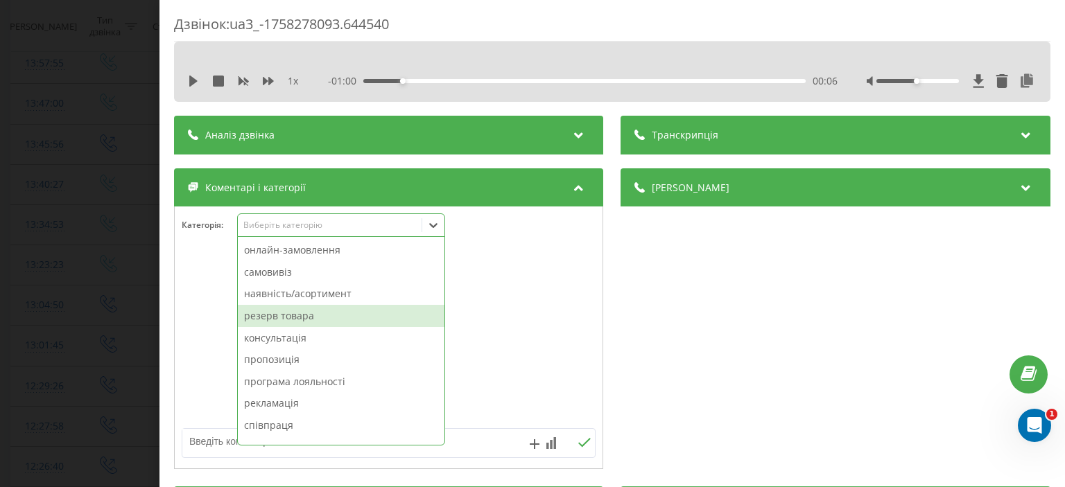
click at [334, 317] on div "резерв товара" at bounding box center [341, 316] width 207 height 22
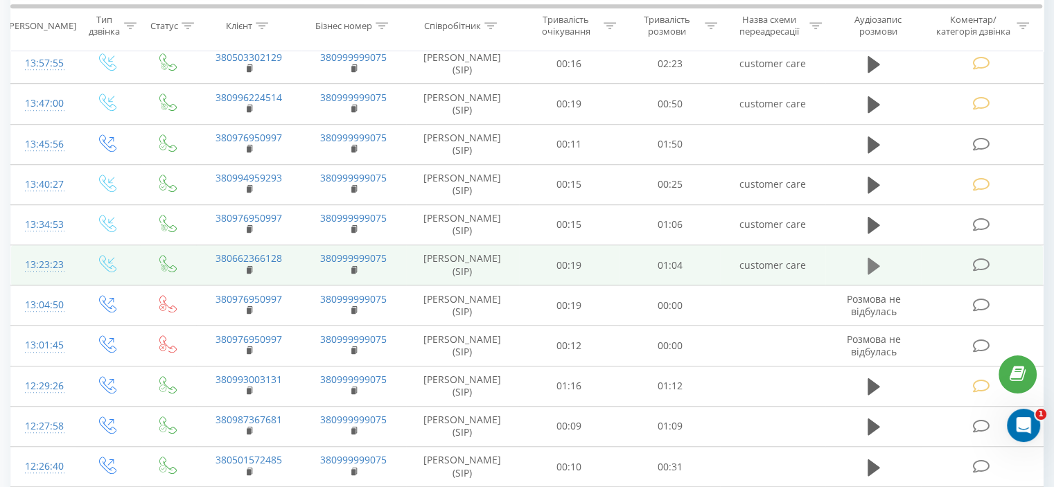
click at [871, 261] on icon at bounding box center [874, 265] width 12 height 17
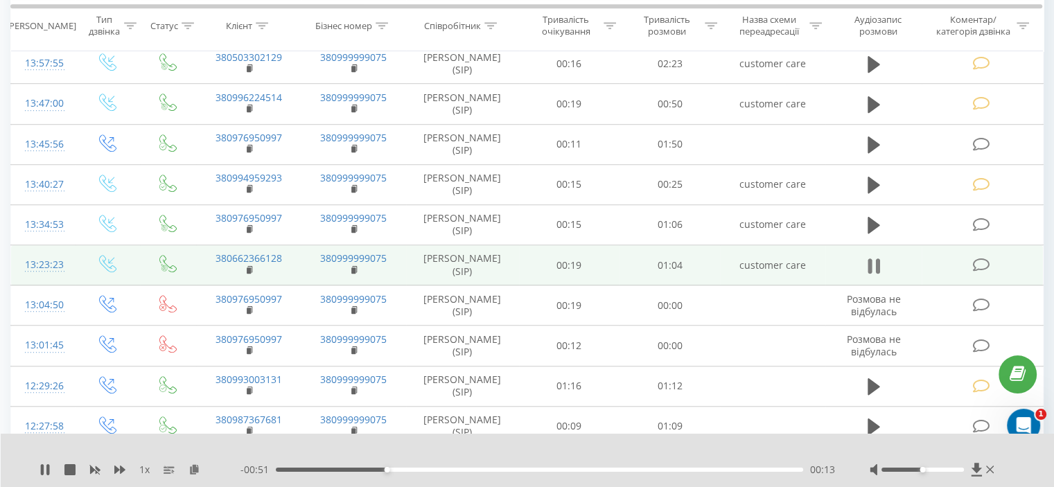
click at [873, 256] on icon at bounding box center [874, 265] width 12 height 19
click at [979, 263] on icon at bounding box center [981, 265] width 17 height 15
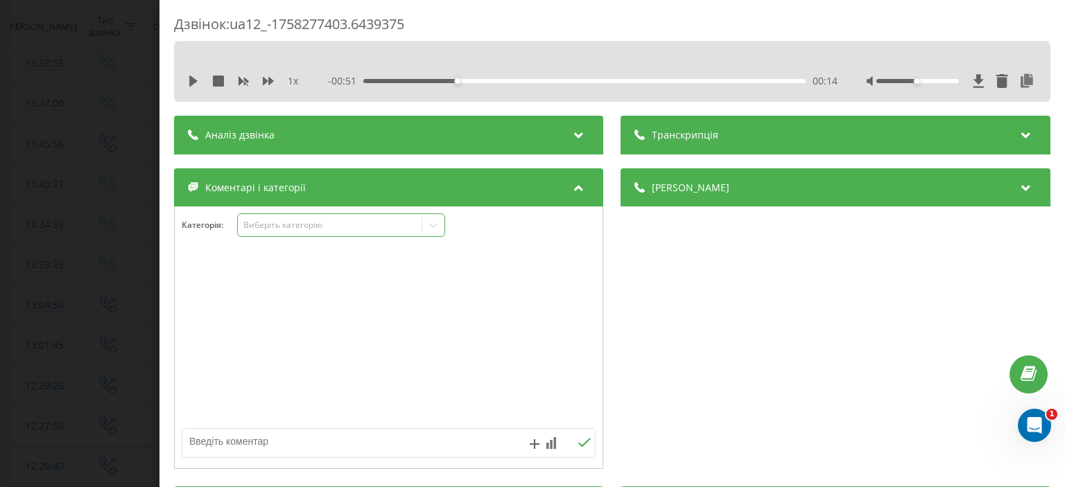
click at [431, 223] on icon at bounding box center [433, 225] width 14 height 14
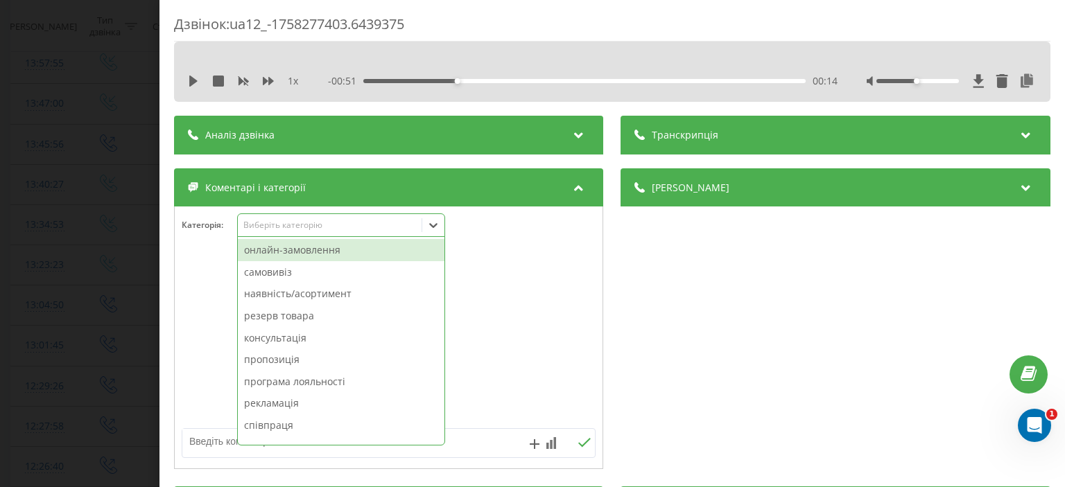
click at [336, 249] on div "онлайн-замовлення" at bounding box center [341, 250] width 207 height 22
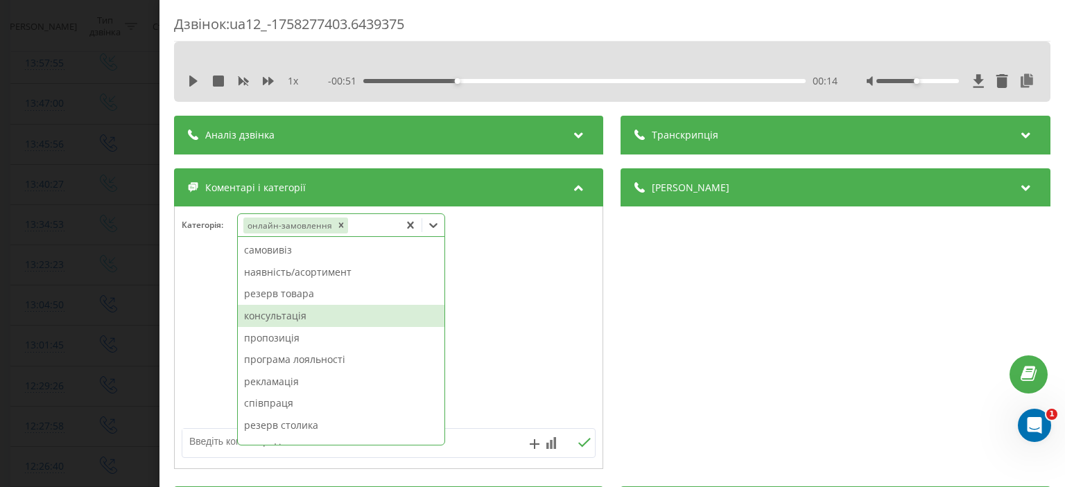
click at [317, 315] on div "консультація" at bounding box center [341, 316] width 207 height 22
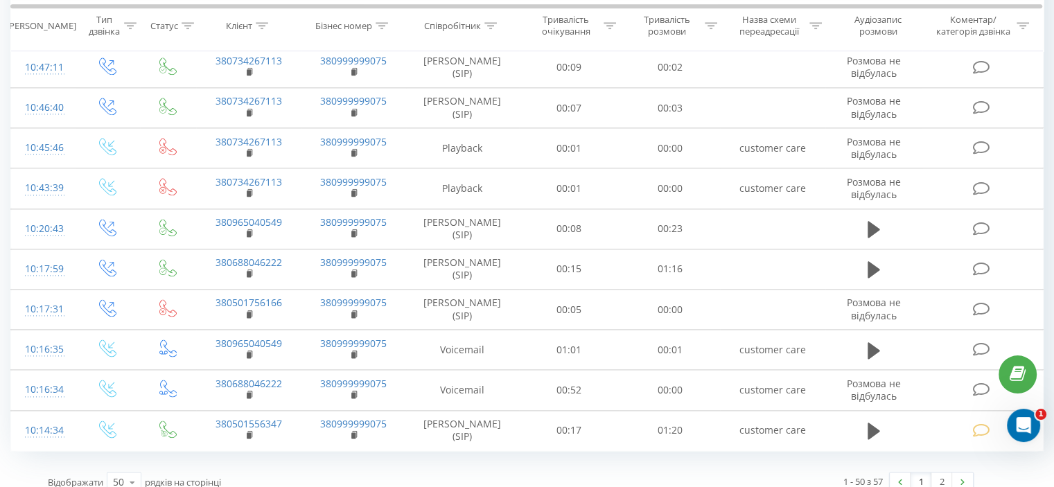
scroll to position [1781, 0]
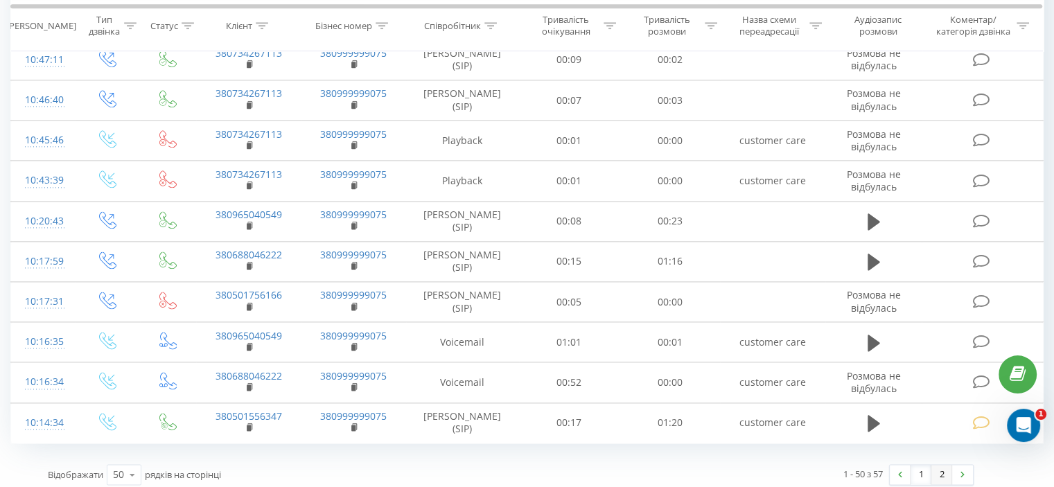
click at [940, 469] on link "2" at bounding box center [942, 474] width 21 height 19
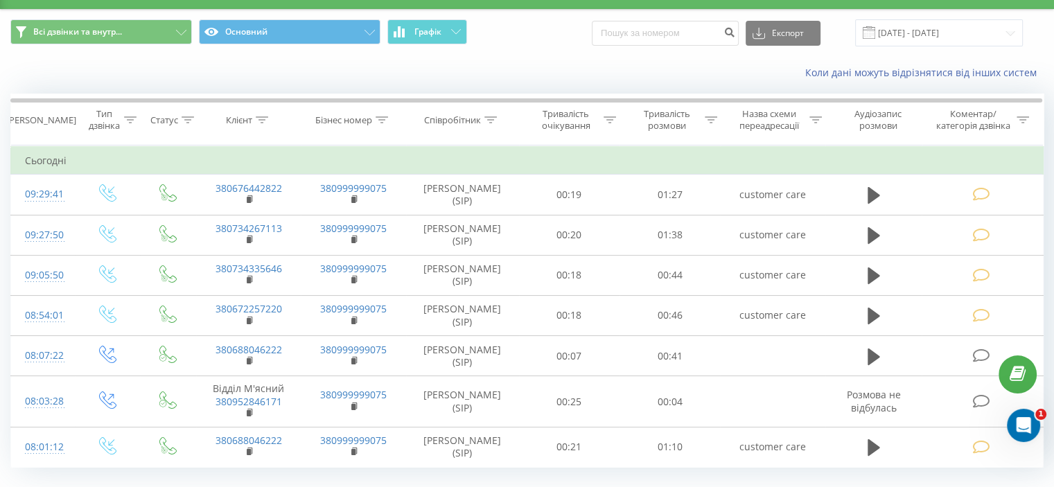
scroll to position [63, 0]
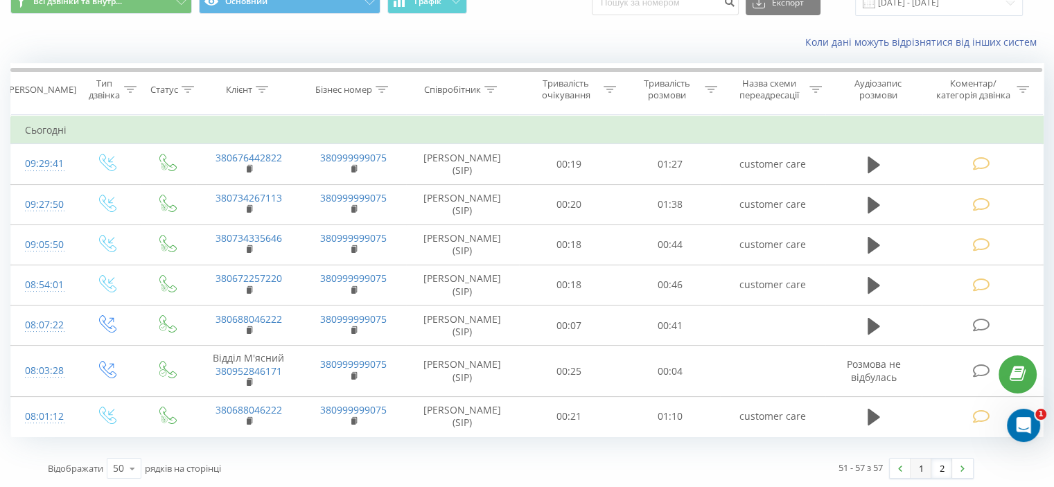
click at [918, 469] on link "1" at bounding box center [921, 468] width 21 height 19
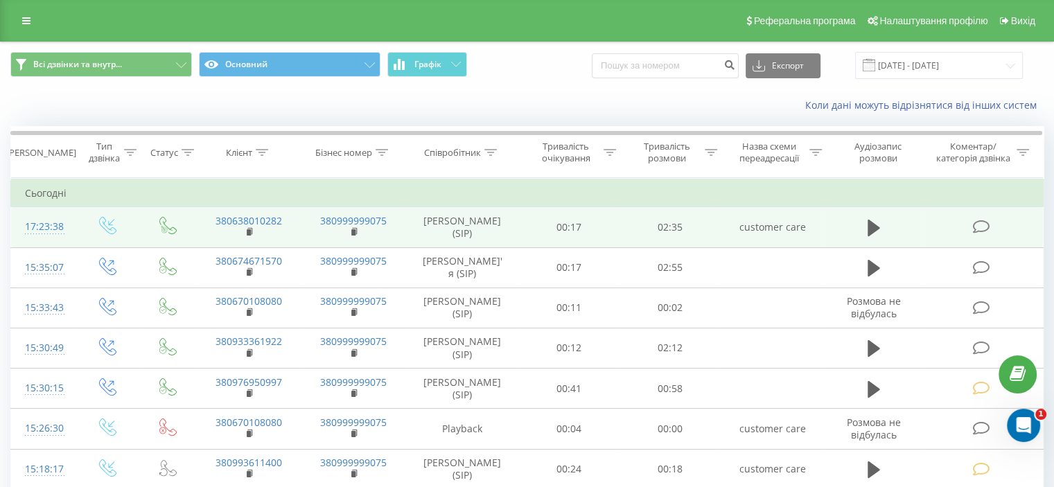
click at [255, 229] on td "380638010282" at bounding box center [248, 227] width 105 height 40
click at [250, 230] on rect at bounding box center [249, 232] width 4 height 6
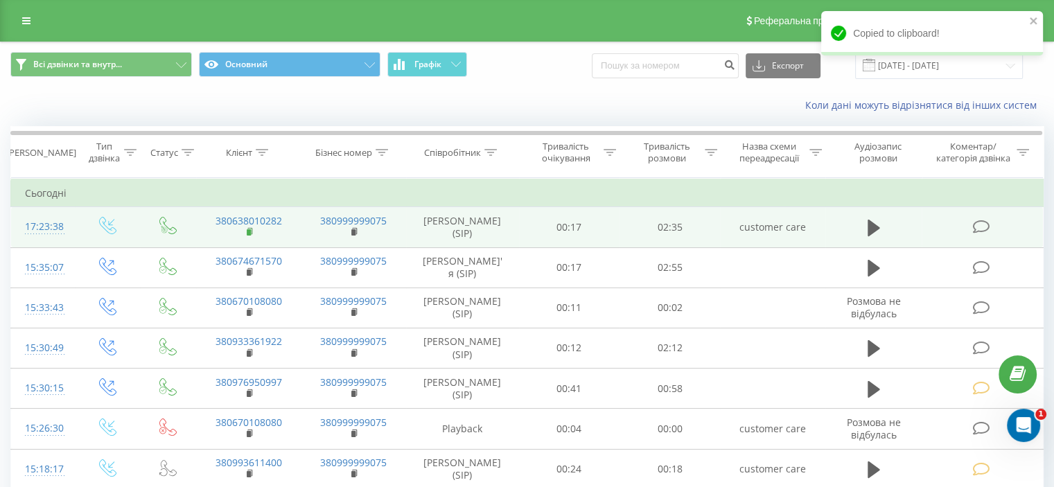
click at [248, 232] on rect at bounding box center [249, 232] width 4 height 6
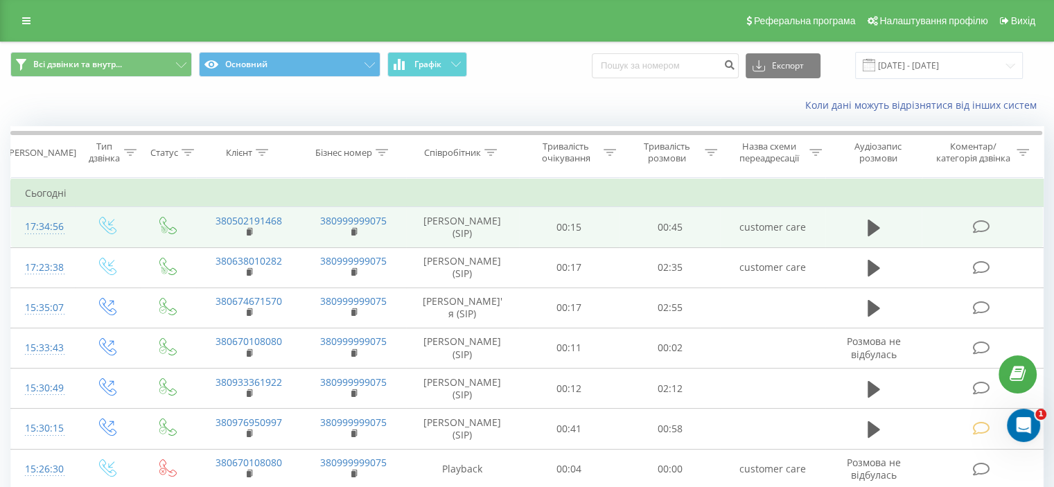
click at [245, 231] on td "380502191468" at bounding box center [248, 227] width 105 height 40
click at [251, 231] on icon at bounding box center [251, 232] width 8 height 10
